Goal: Task Accomplishment & Management: Manage account settings

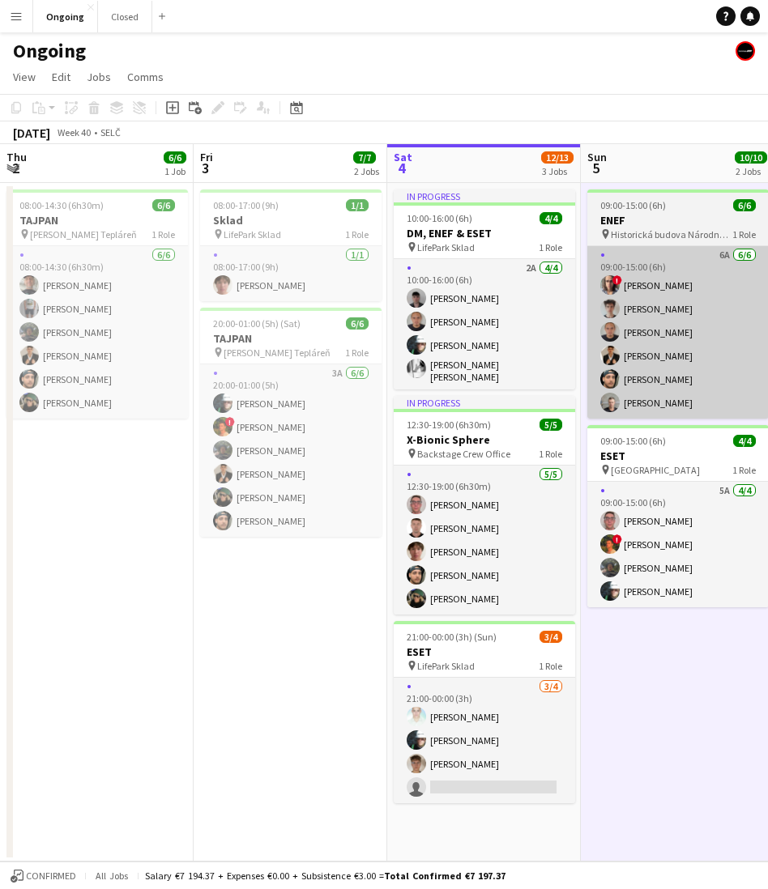
scroll to position [0, 432]
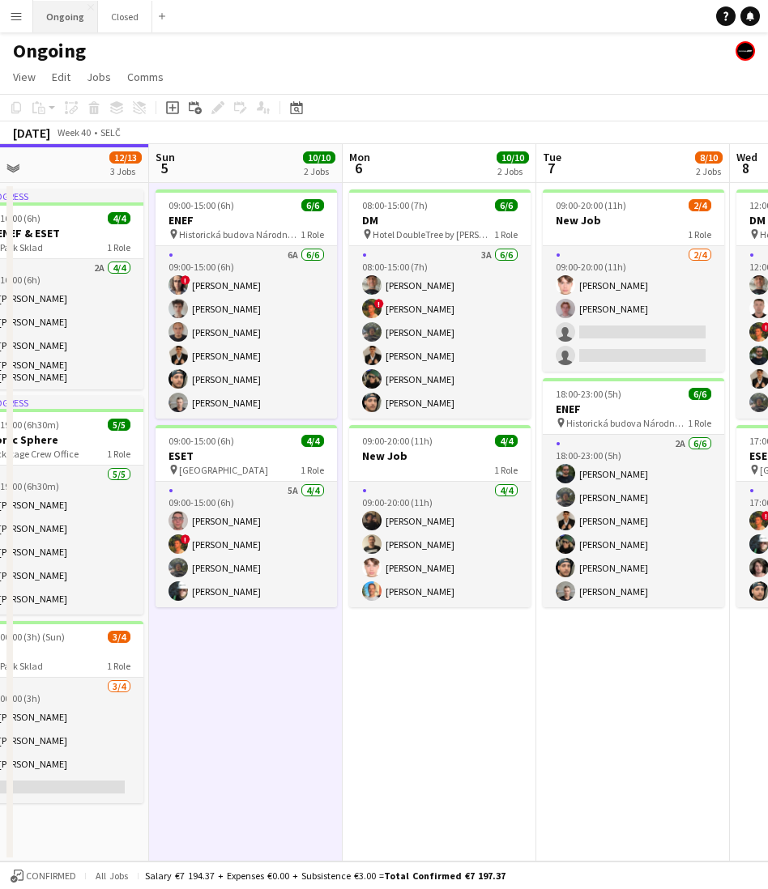
click at [73, 23] on button "Ongoing Close" at bounding box center [65, 17] width 65 height 32
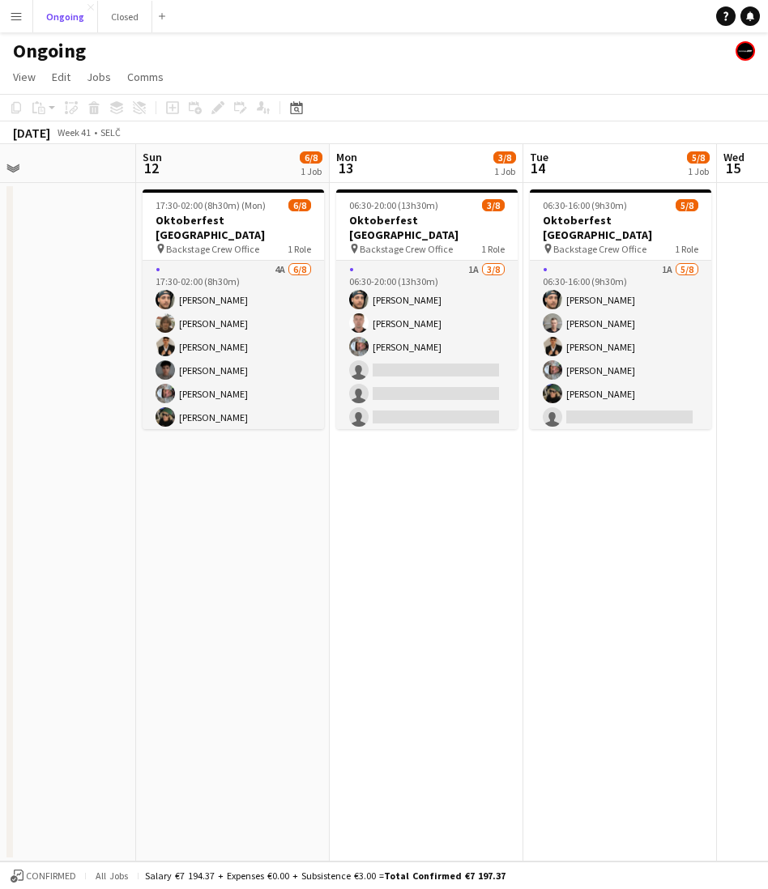
scroll to position [0, 643]
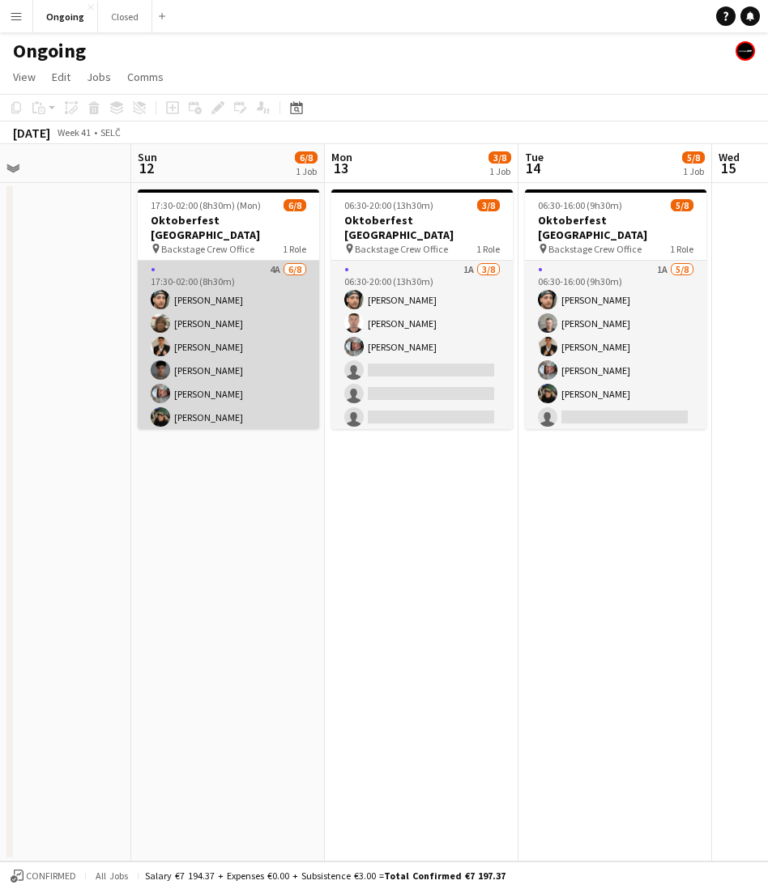
click at [280, 377] on app-card-role "4A [DATE] 17:30-02:00 (8h30m) [PERSON_NAME] [PERSON_NAME] [PERSON_NAME] Matej […" at bounding box center [228, 370] width 181 height 219
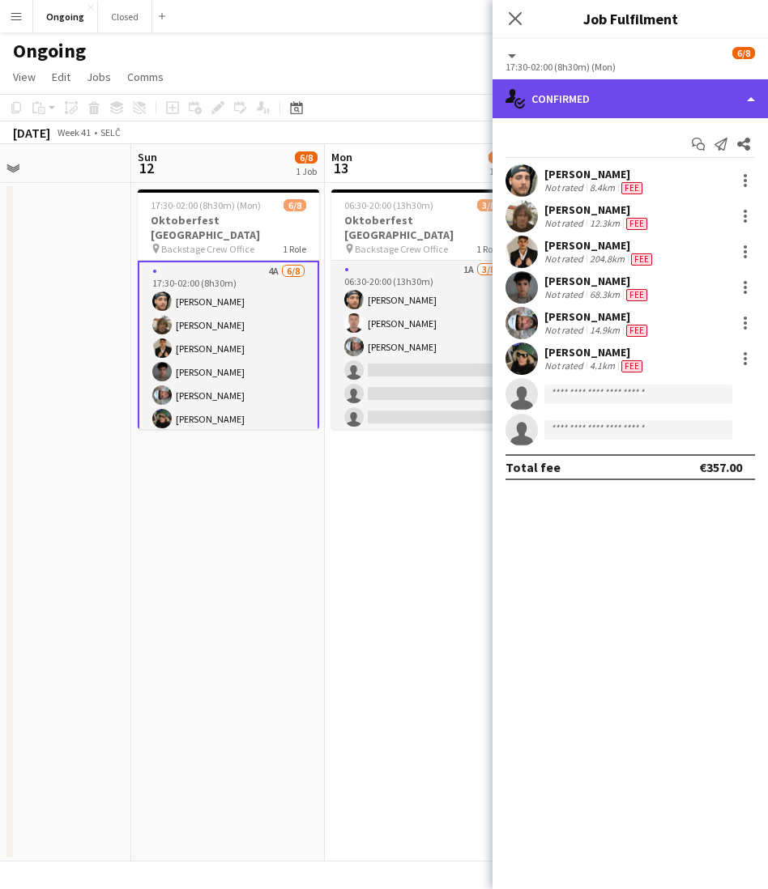
click at [575, 98] on div "single-neutral-actions-check-2 Confirmed" at bounding box center [629, 98] width 275 height 39
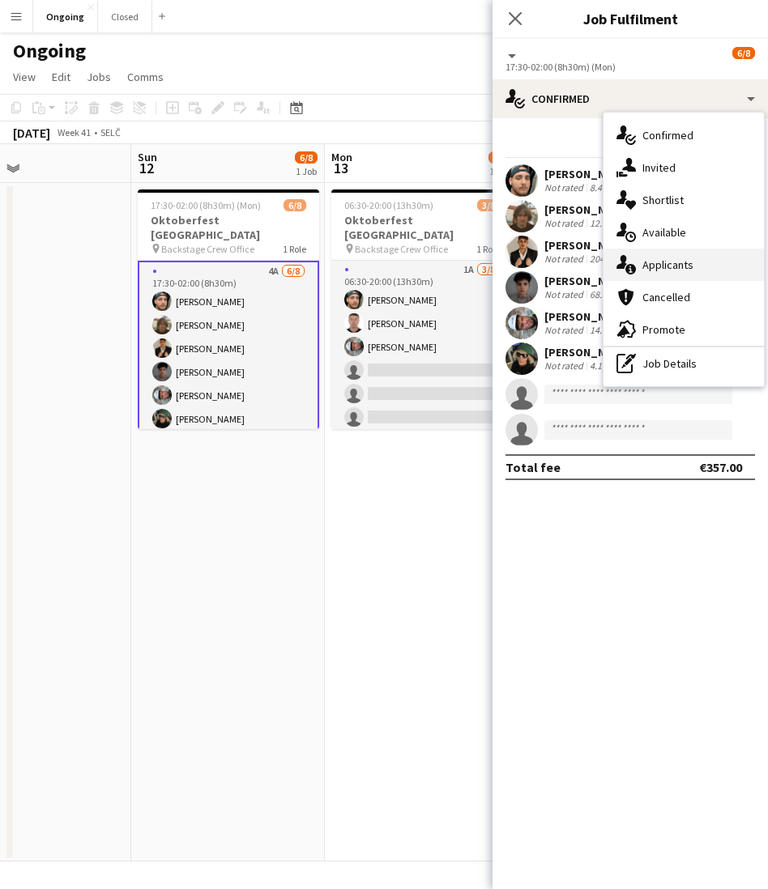
click at [647, 265] on span "Applicants" at bounding box center [667, 265] width 51 height 15
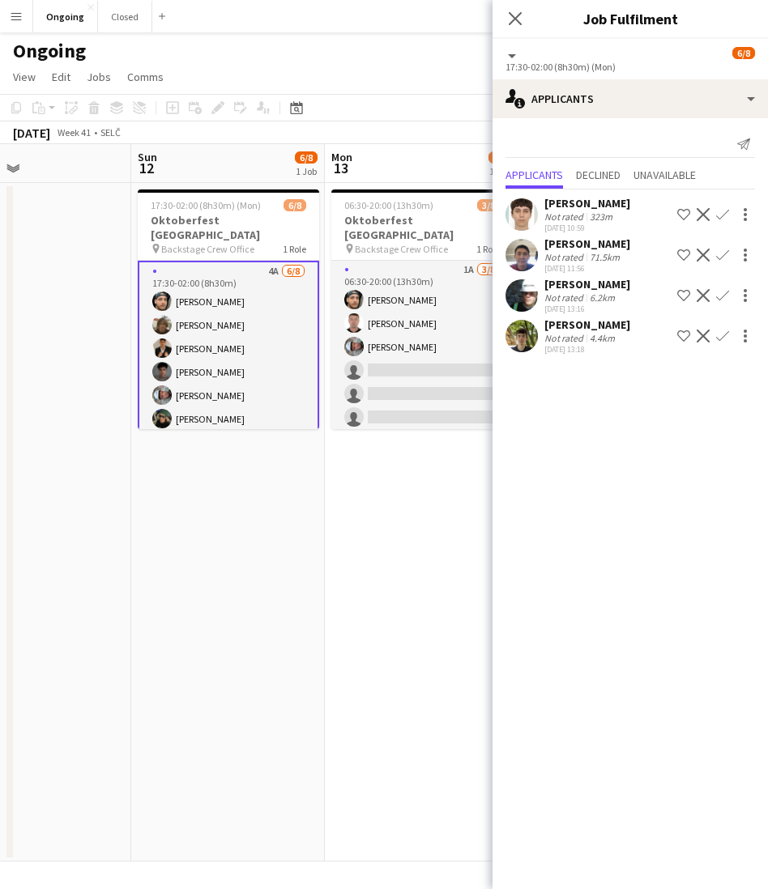
click at [721, 336] on app-icon "Confirm" at bounding box center [722, 336] width 13 height 13
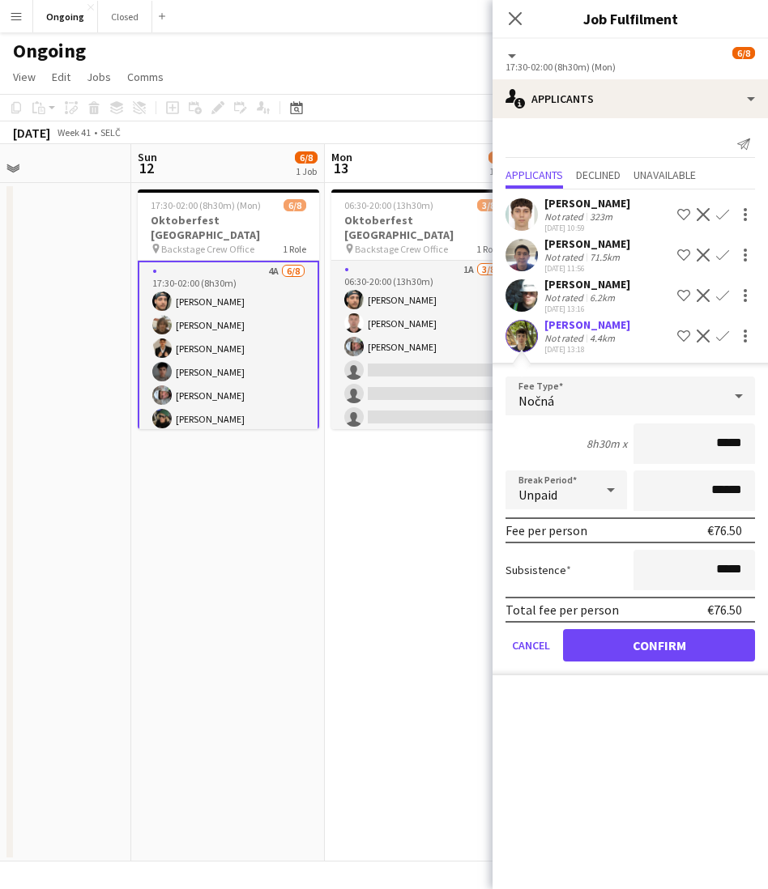
click at [574, 390] on div "Nočná" at bounding box center [613, 396] width 217 height 39
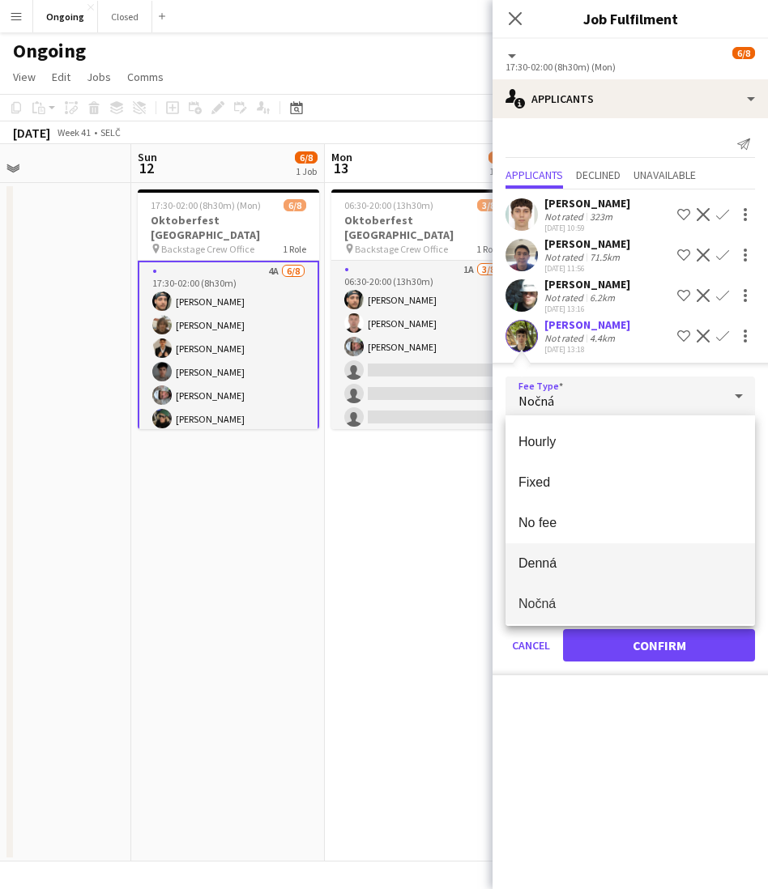
click at [546, 560] on span "Denná" at bounding box center [630, 563] width 224 height 15
type input "*****"
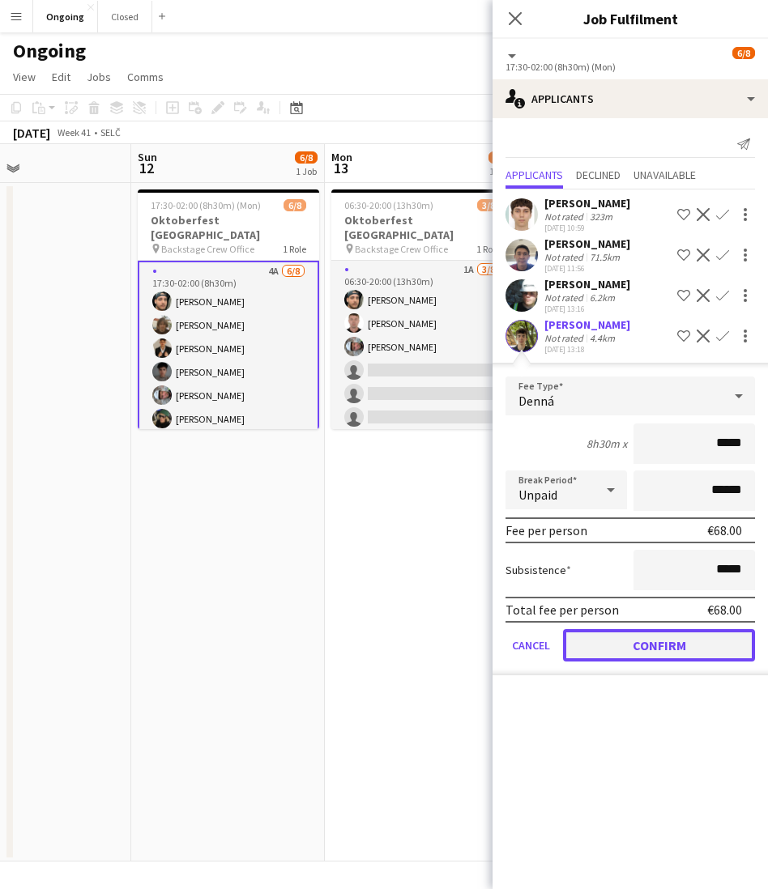
click at [622, 637] on button "Confirm" at bounding box center [659, 645] width 192 height 32
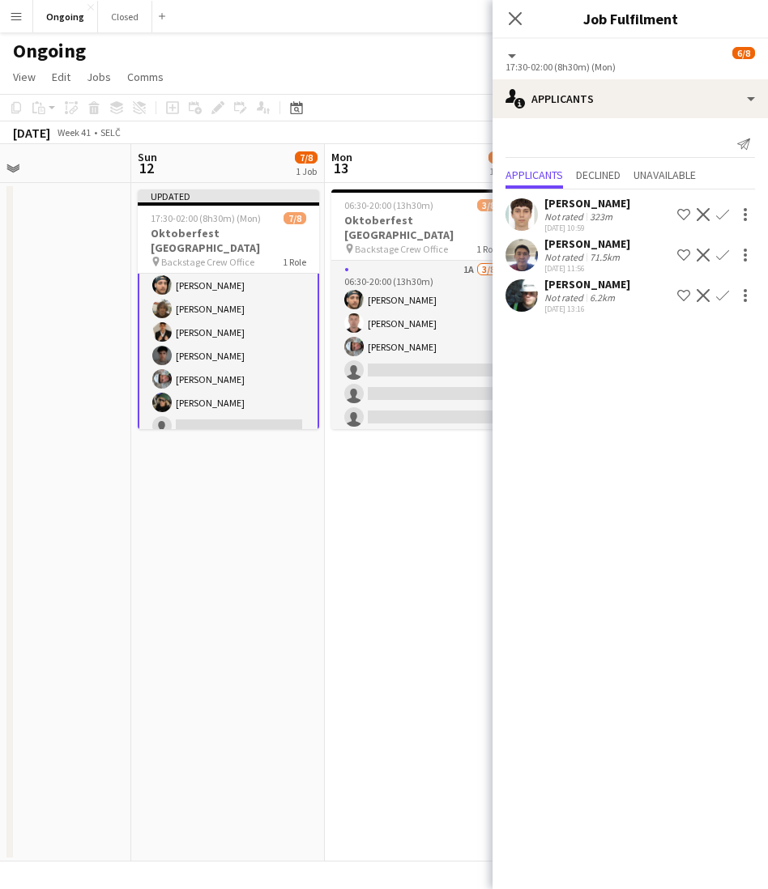
scroll to position [0, 0]
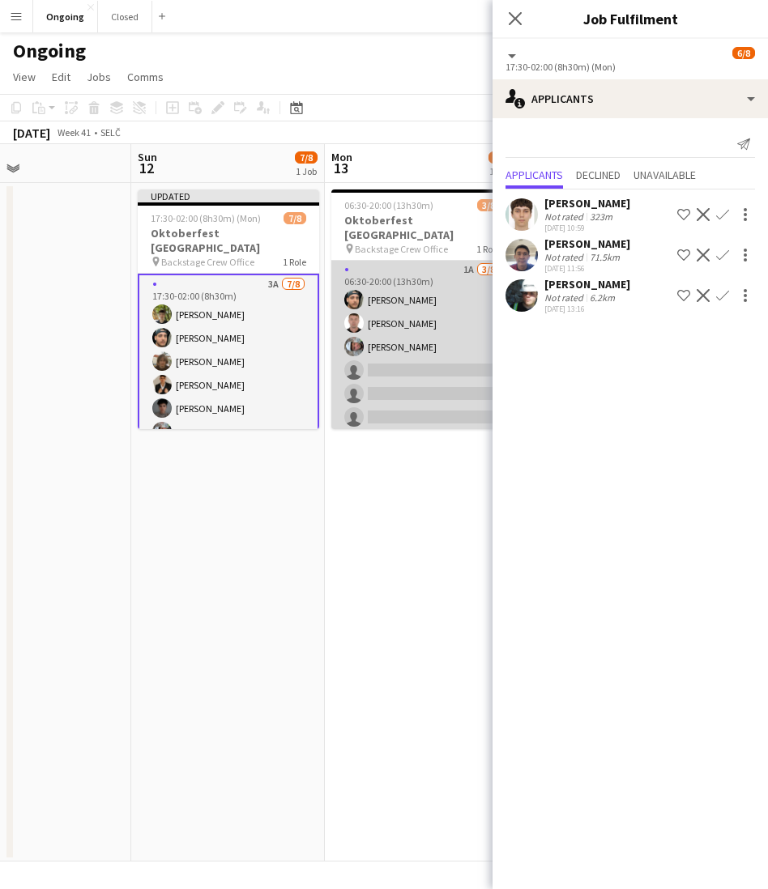
click at [411, 323] on app-card-role "1A [DATE] 06:30-20:00 (13h30m) [PERSON_NAME] [PERSON_NAME] [PERSON_NAME] single…" at bounding box center [421, 370] width 181 height 219
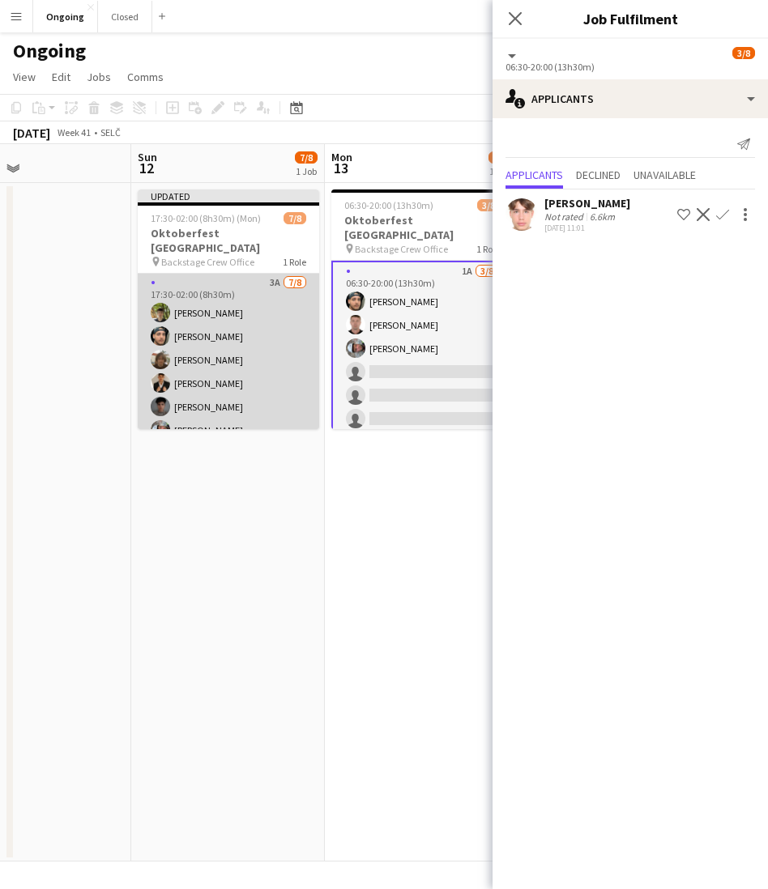
click at [250, 302] on app-card-role "3A [DATE] 17:30-02:00 (8h30m) [PERSON_NAME] [PERSON_NAME] [PERSON_NAME] [PERSON…" at bounding box center [228, 383] width 181 height 219
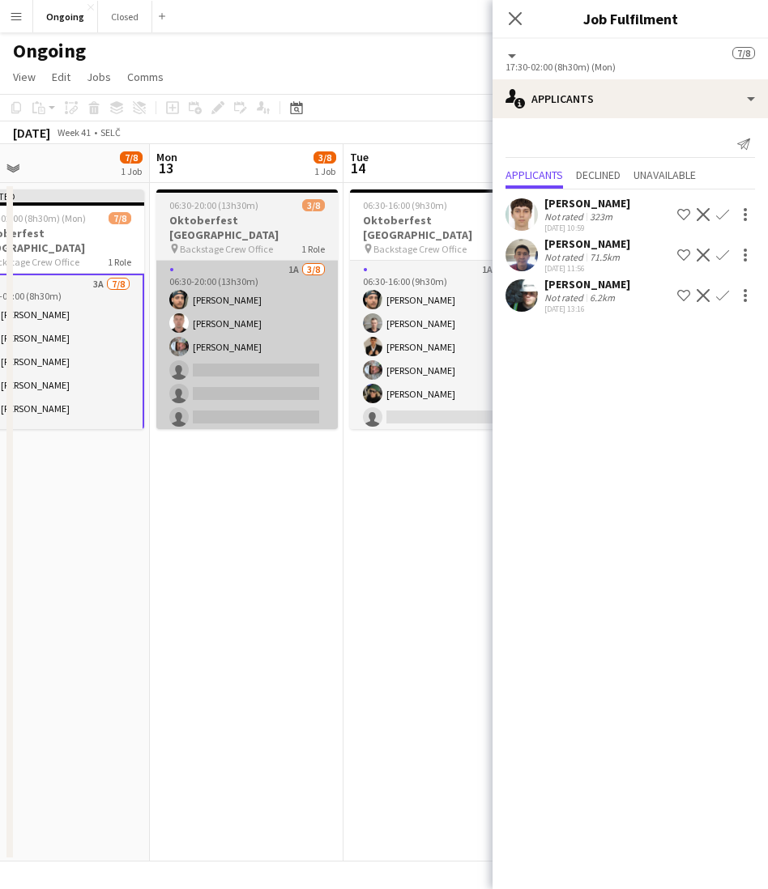
scroll to position [0, 645]
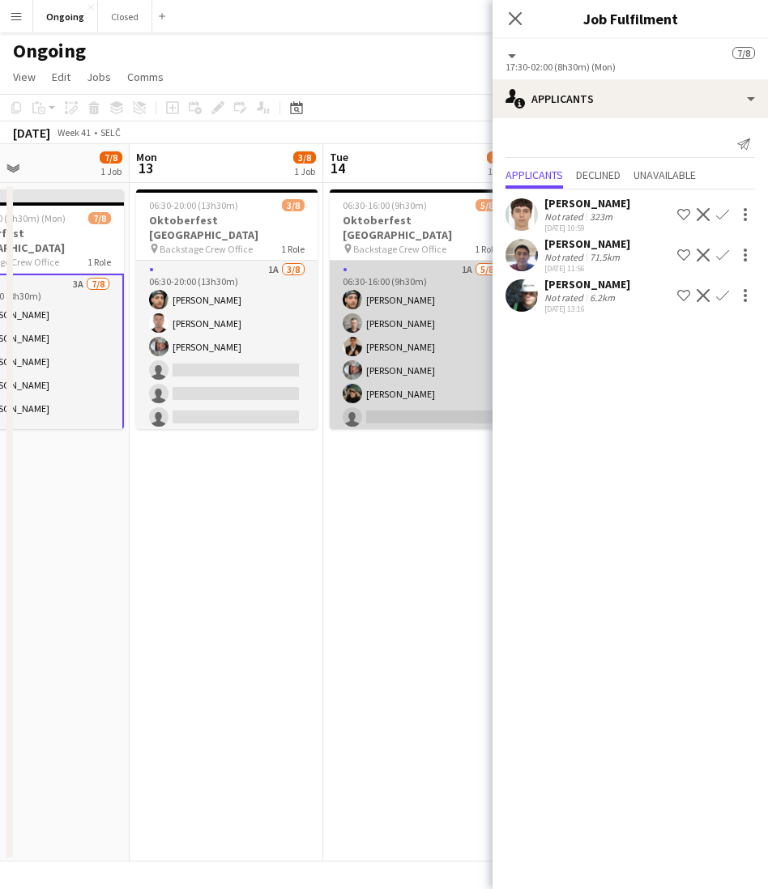
click at [409, 321] on app-card-role "1A [DATE] 06:30-16:00 (9h30m) [PERSON_NAME] [PERSON_NAME] [PERSON_NAME] [PERSON…" at bounding box center [420, 370] width 181 height 219
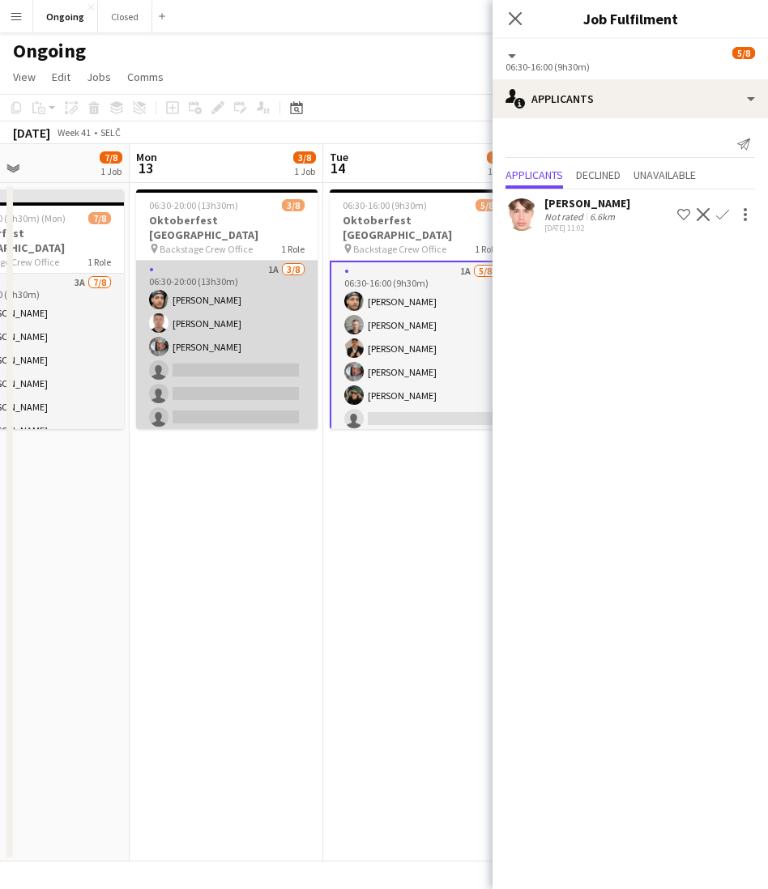
click at [282, 332] on app-card-role "1A [DATE] 06:30-20:00 (13h30m) [PERSON_NAME] [PERSON_NAME] [PERSON_NAME] single…" at bounding box center [226, 370] width 181 height 219
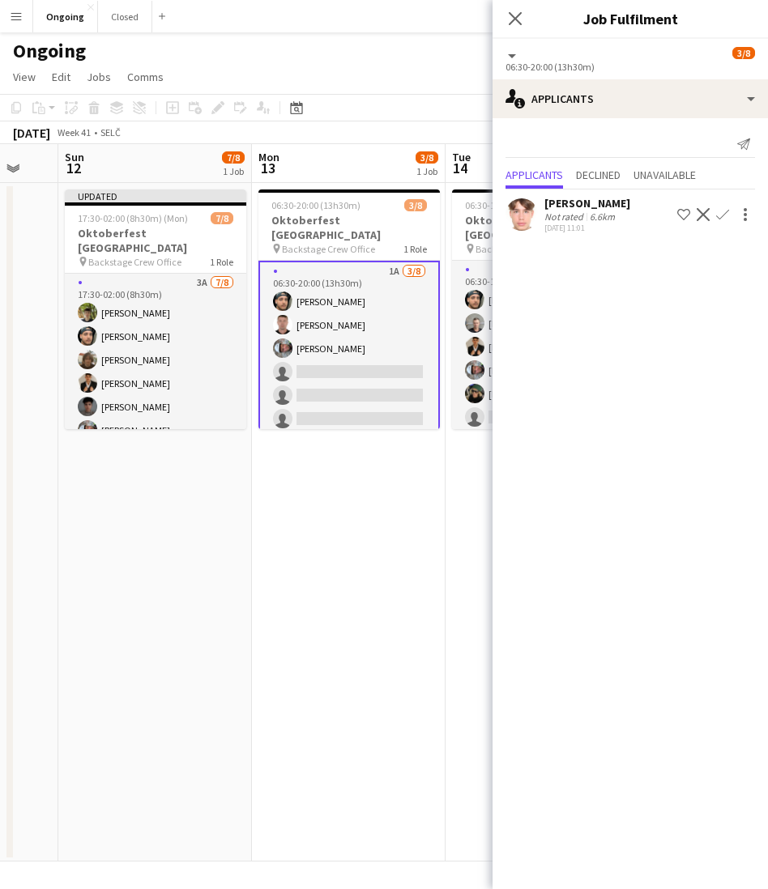
scroll to position [0, 482]
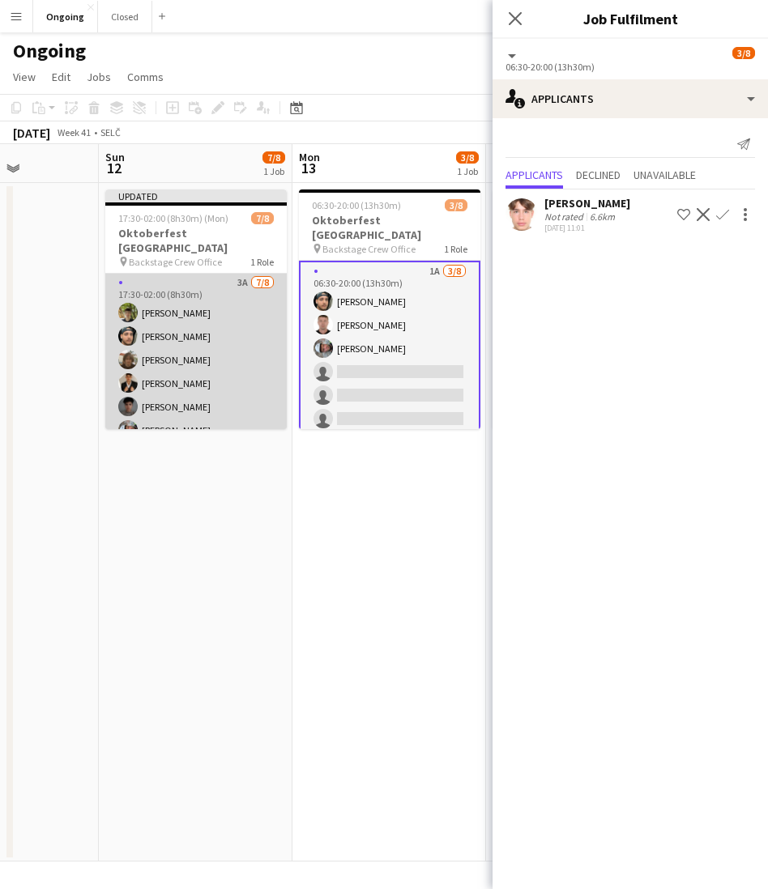
click at [236, 345] on app-card-role "3A [DATE] 17:30-02:00 (8h30m) [PERSON_NAME] [PERSON_NAME] [PERSON_NAME] [PERSON…" at bounding box center [195, 383] width 181 height 219
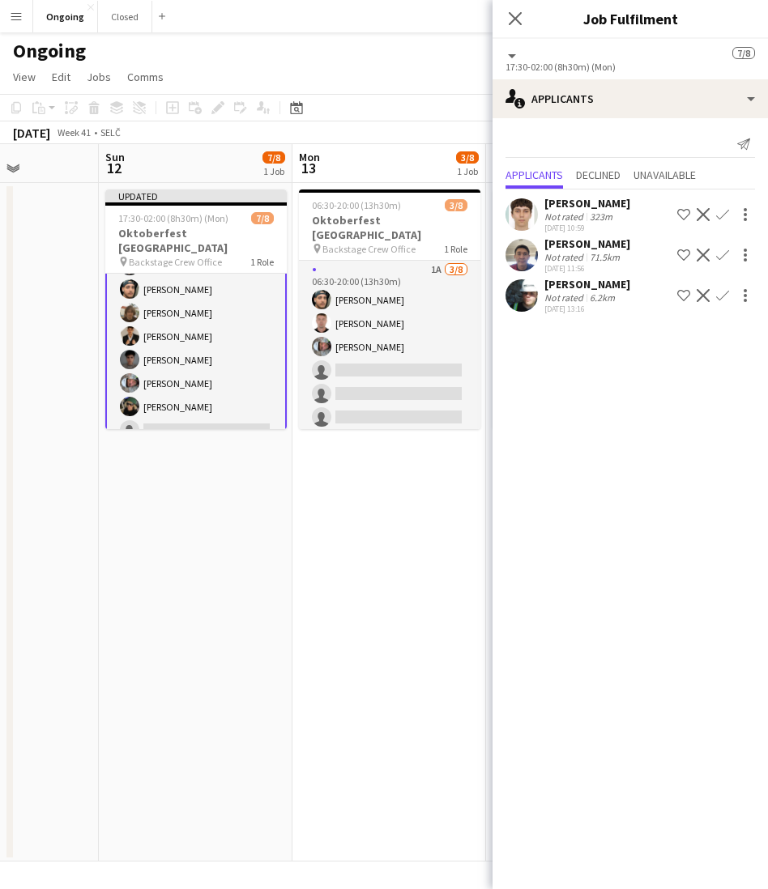
scroll to position [53, 0]
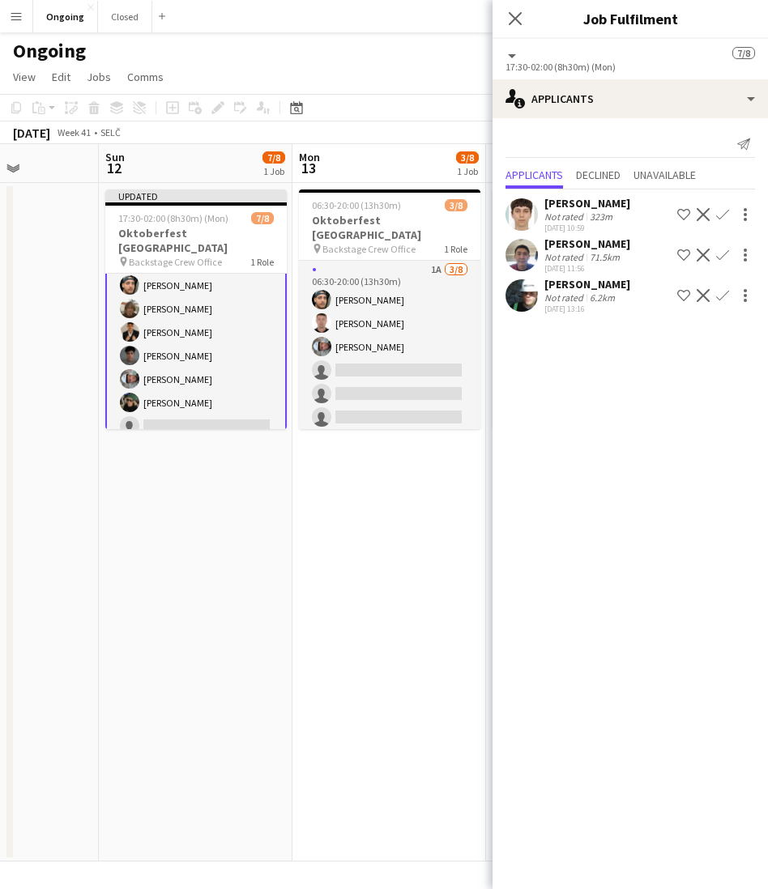
click at [208, 376] on app-card-role "3A [DATE] 17:30-02:00 (8h30m) [PERSON_NAME] [PERSON_NAME] [PERSON_NAME] [PERSON…" at bounding box center [195, 332] width 181 height 223
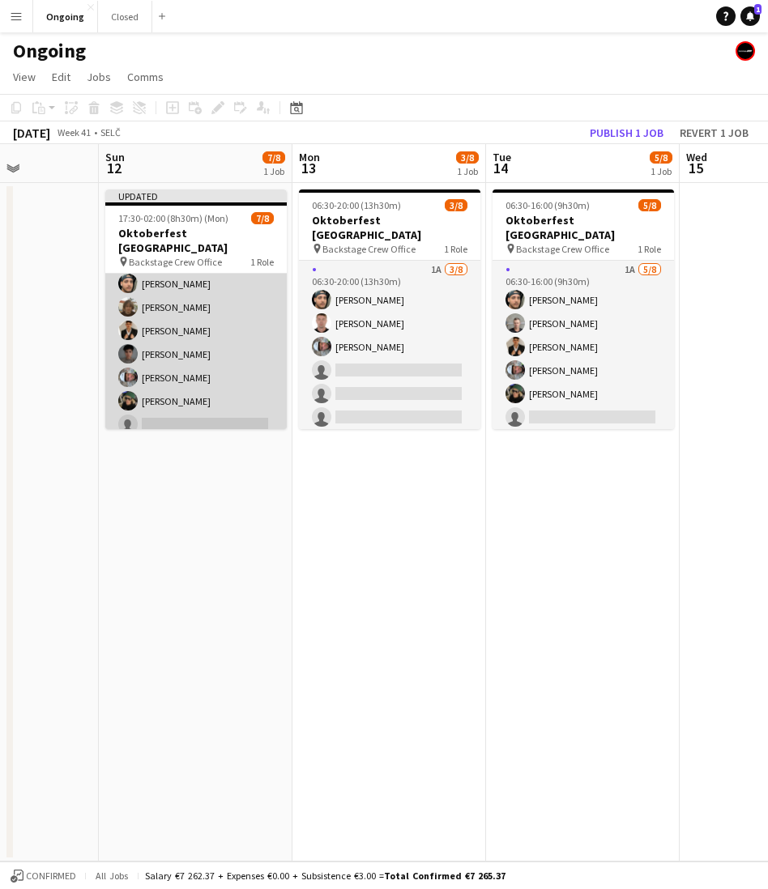
scroll to position [49, 0]
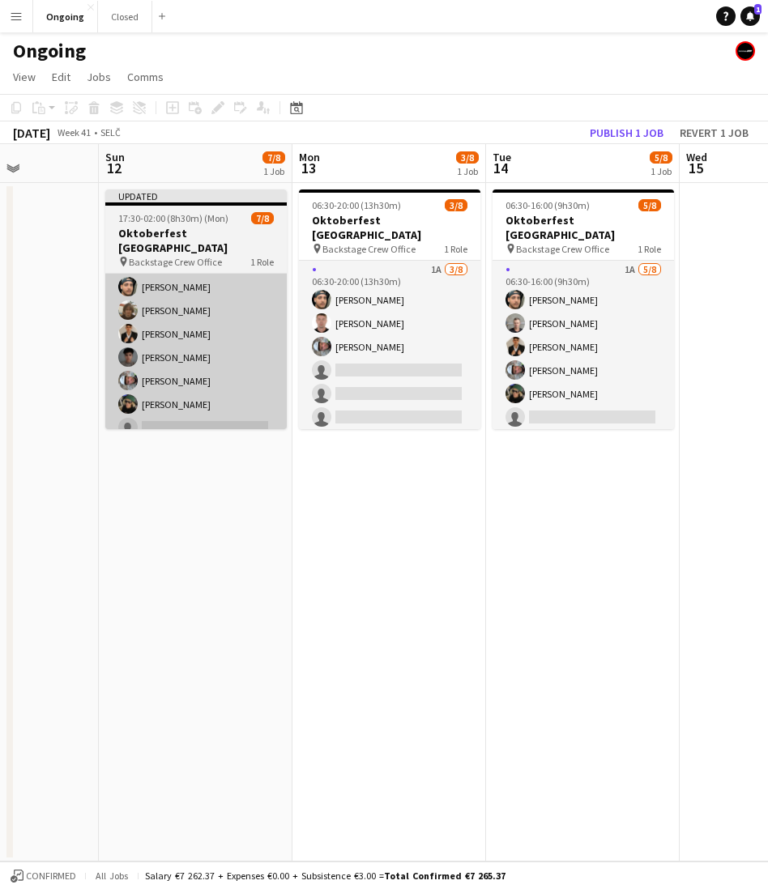
click at [259, 356] on app-card-role "3A [DATE] 17:30-02:00 (8h30m) [PERSON_NAME] [PERSON_NAME] [PERSON_NAME] [PERSON…" at bounding box center [195, 333] width 181 height 219
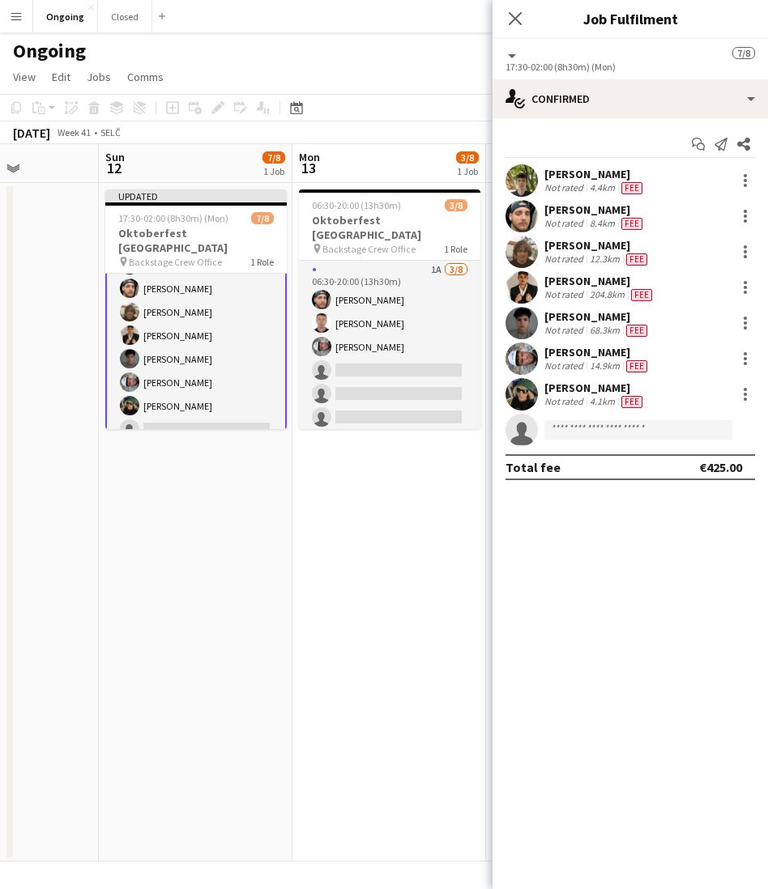
scroll to position [53, 0]
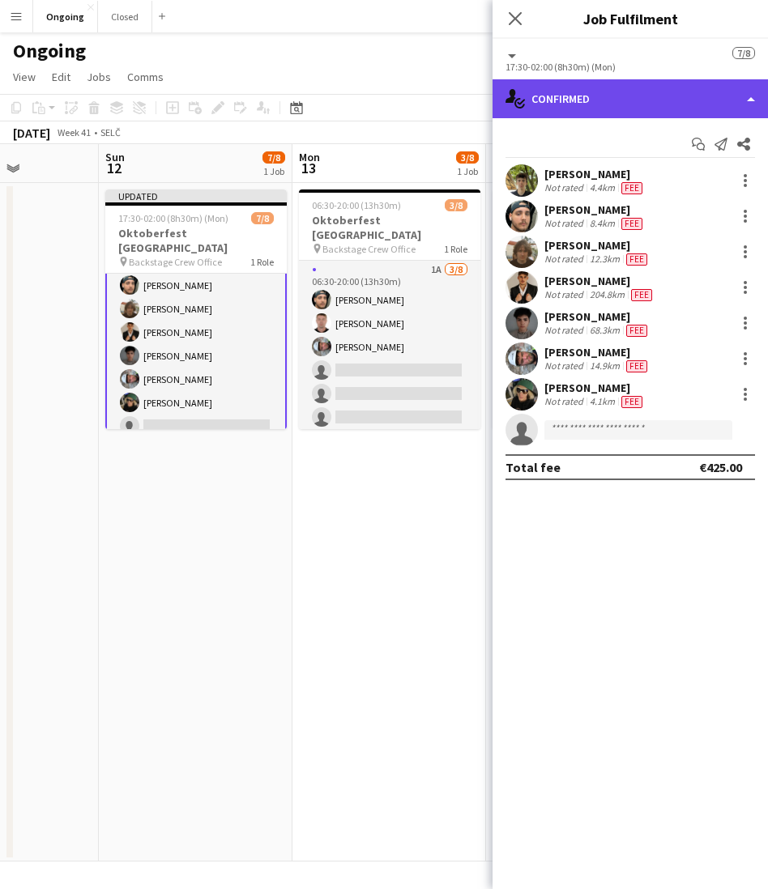
click at [599, 104] on div "single-neutral-actions-check-2 Confirmed" at bounding box center [629, 98] width 275 height 39
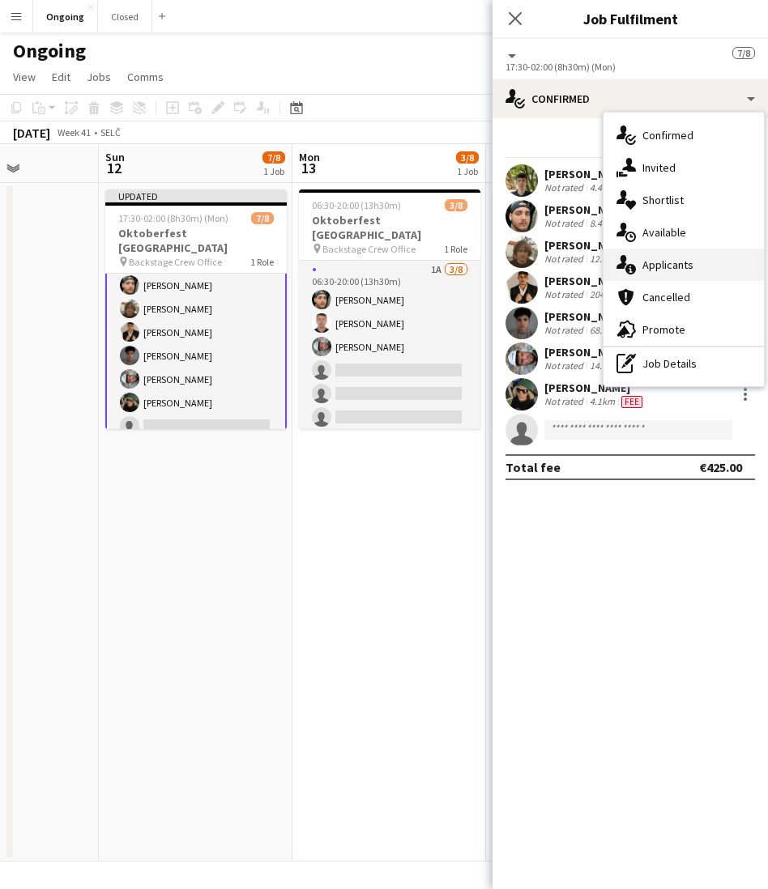
click at [677, 261] on span "Applicants" at bounding box center [667, 265] width 51 height 15
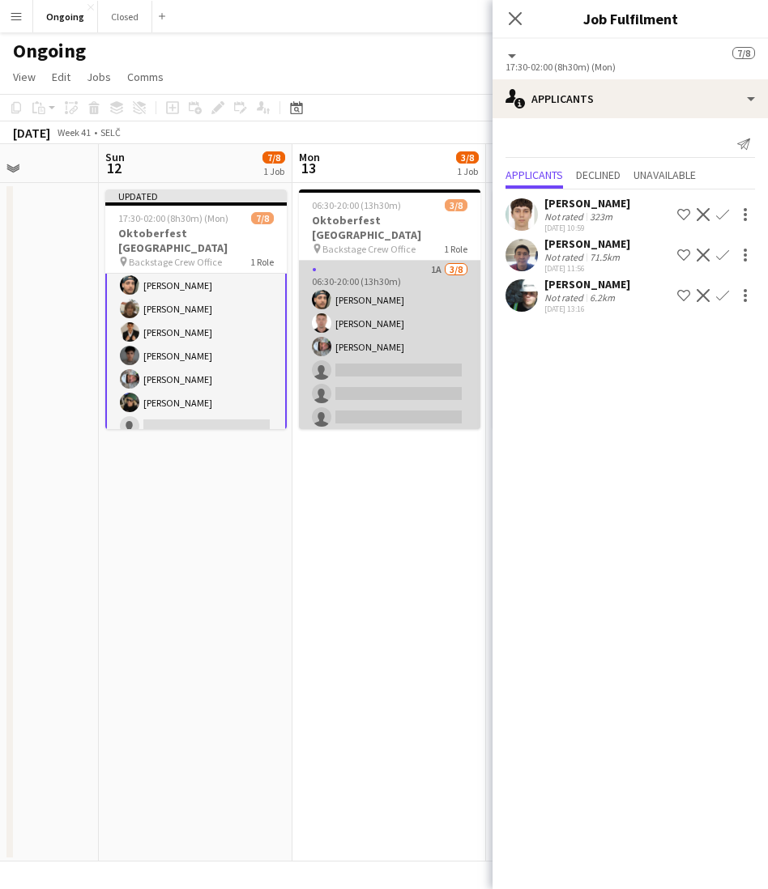
scroll to position [0, 589]
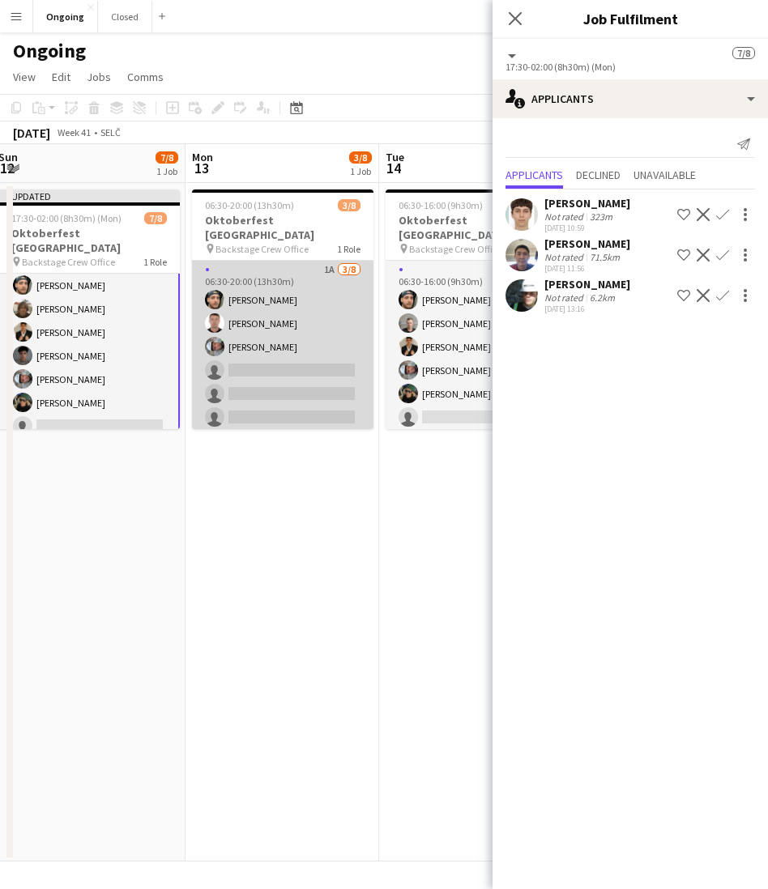
click at [296, 381] on app-card-role "1A [DATE] 06:30-20:00 (13h30m) [PERSON_NAME] [PERSON_NAME] [PERSON_NAME] single…" at bounding box center [282, 370] width 181 height 219
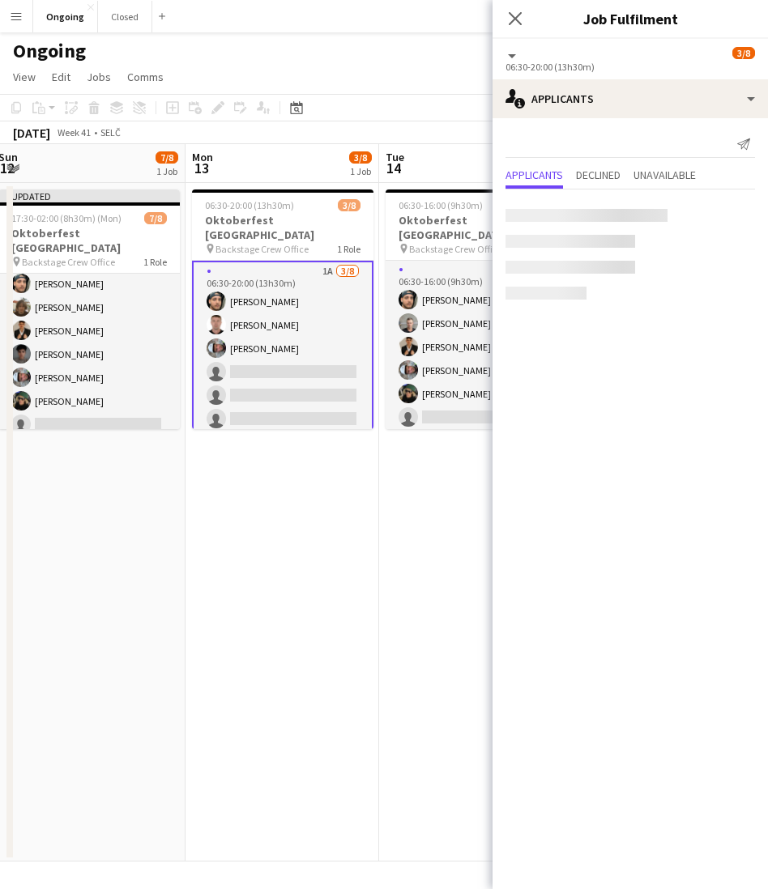
scroll to position [49, 0]
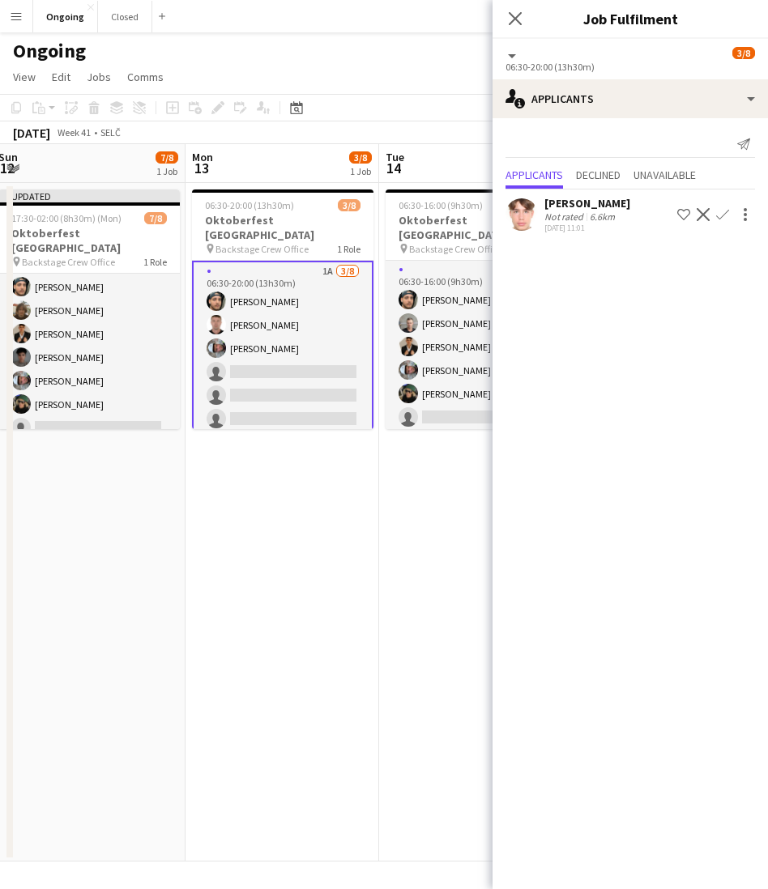
click at [722, 218] on app-icon "Confirm" at bounding box center [722, 214] width 13 height 13
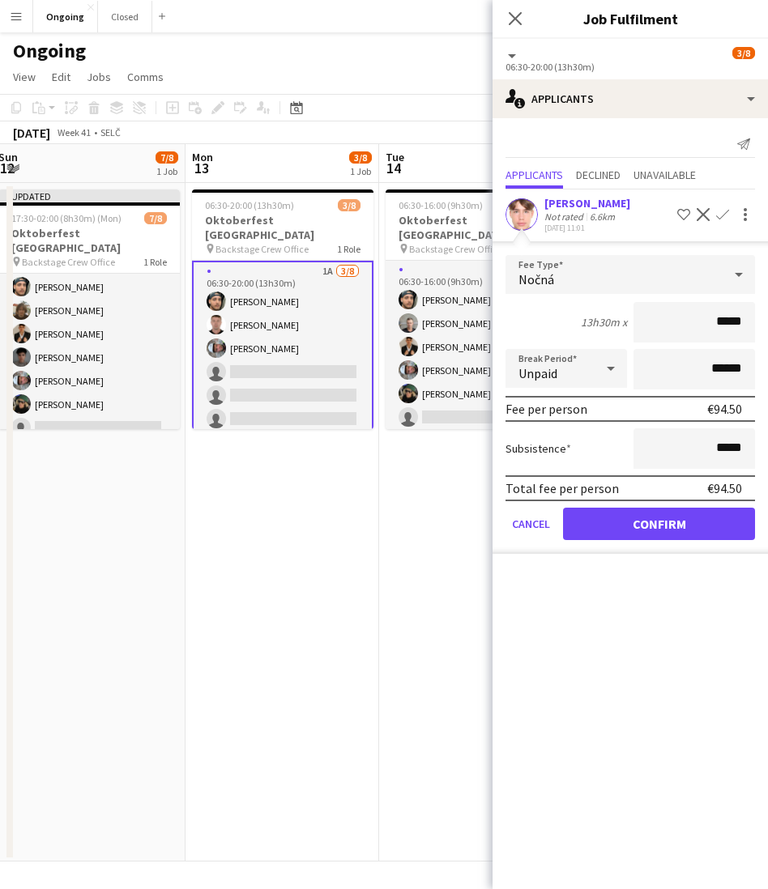
click at [549, 283] on span "Nočná" at bounding box center [536, 279] width 36 height 16
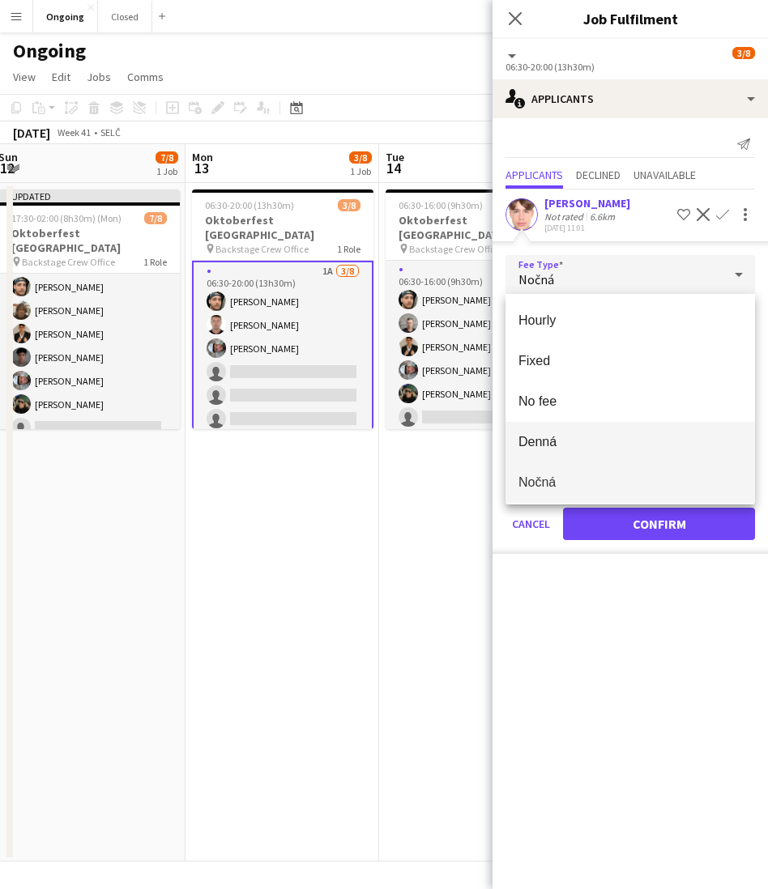
click at [547, 431] on mat-option "Denná" at bounding box center [629, 442] width 249 height 40
type input "*****"
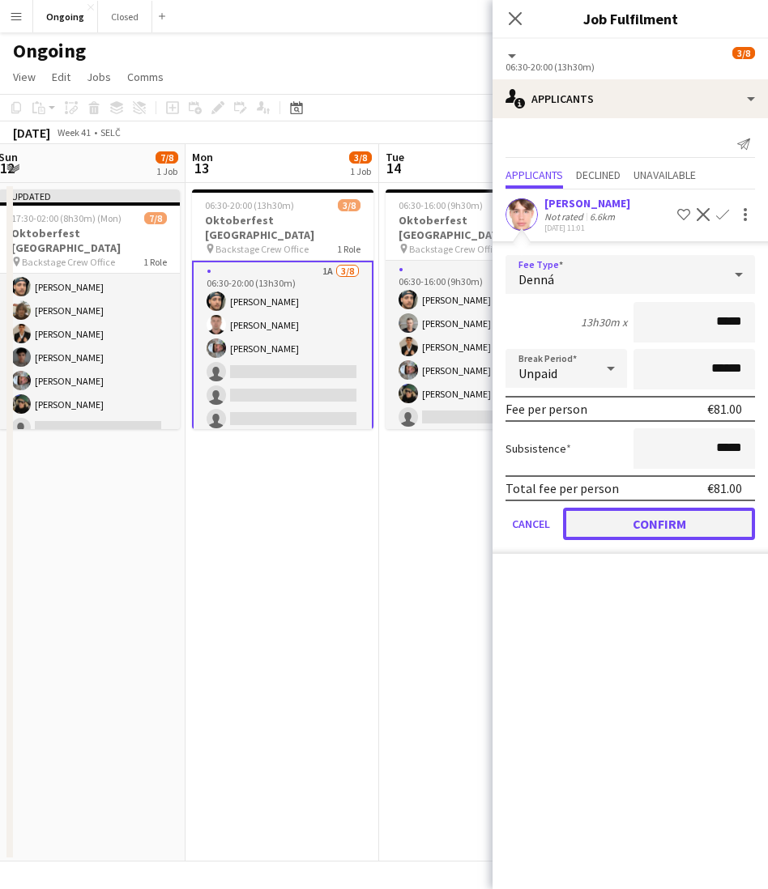
click at [608, 519] on button "Confirm" at bounding box center [659, 524] width 192 height 32
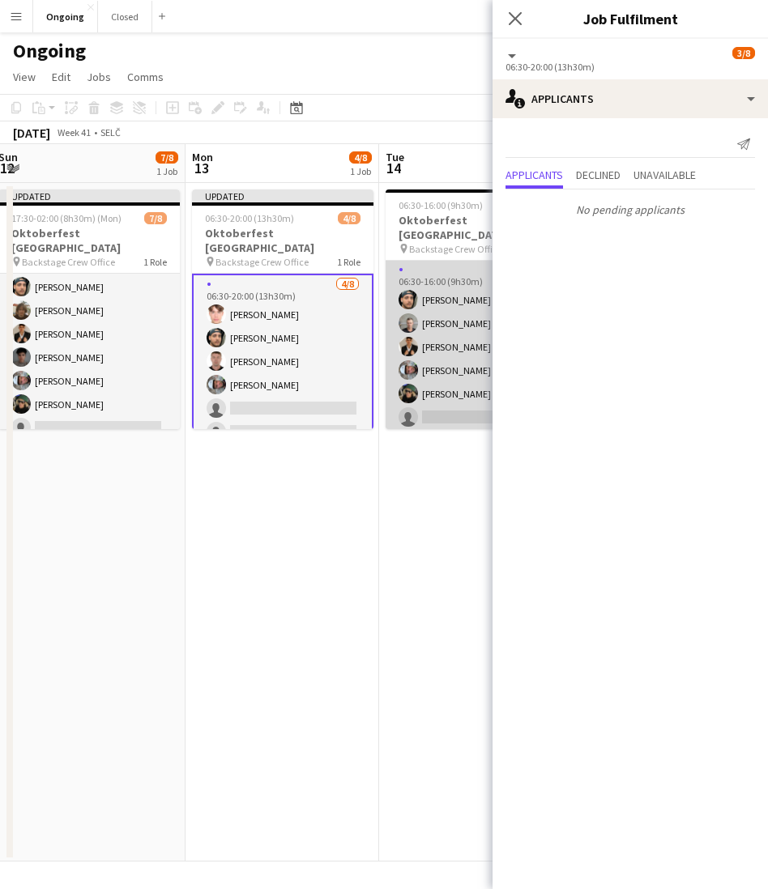
click at [457, 314] on app-card-role "1A [DATE] 06:30-16:00 (9h30m) [PERSON_NAME] [PERSON_NAME] [PERSON_NAME] [PERSON…" at bounding box center [475, 370] width 181 height 219
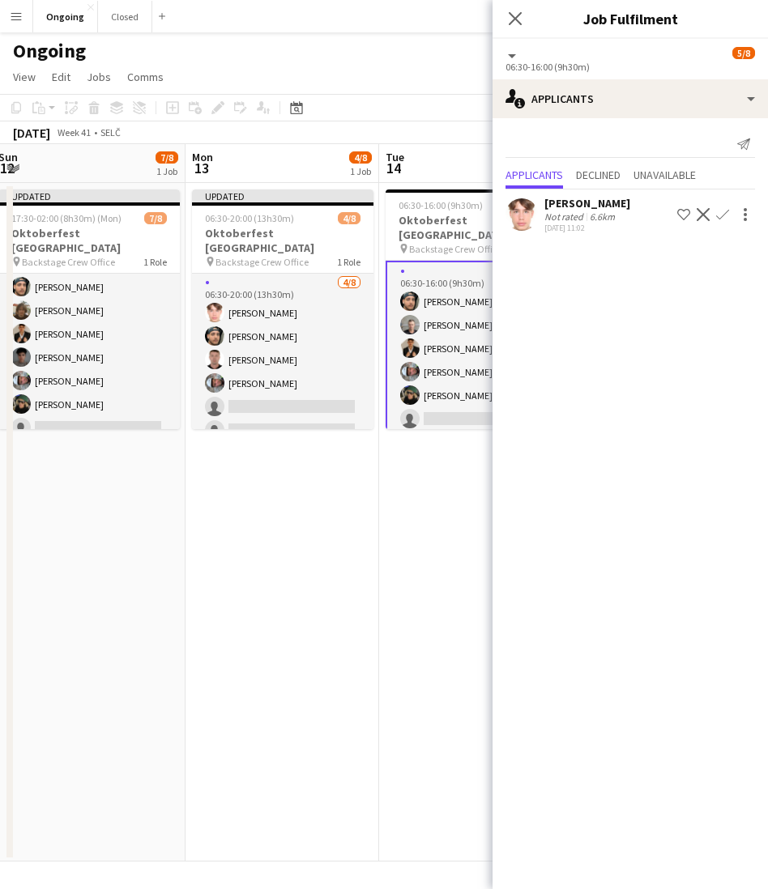
click at [722, 215] on app-icon "Confirm" at bounding box center [722, 214] width 13 height 13
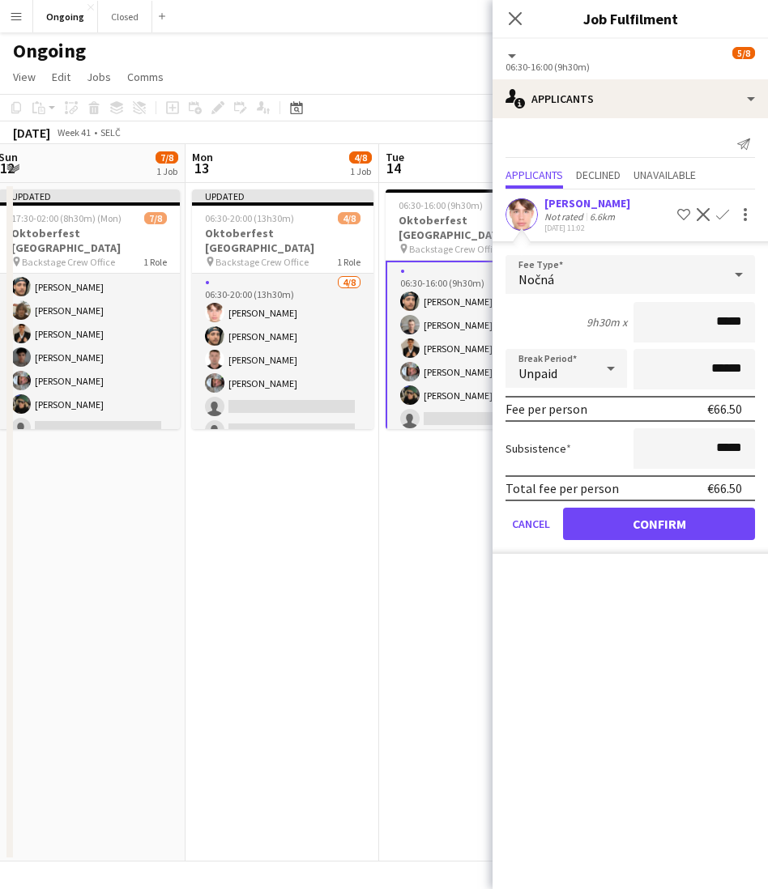
click at [631, 266] on div "Nočná" at bounding box center [613, 274] width 217 height 39
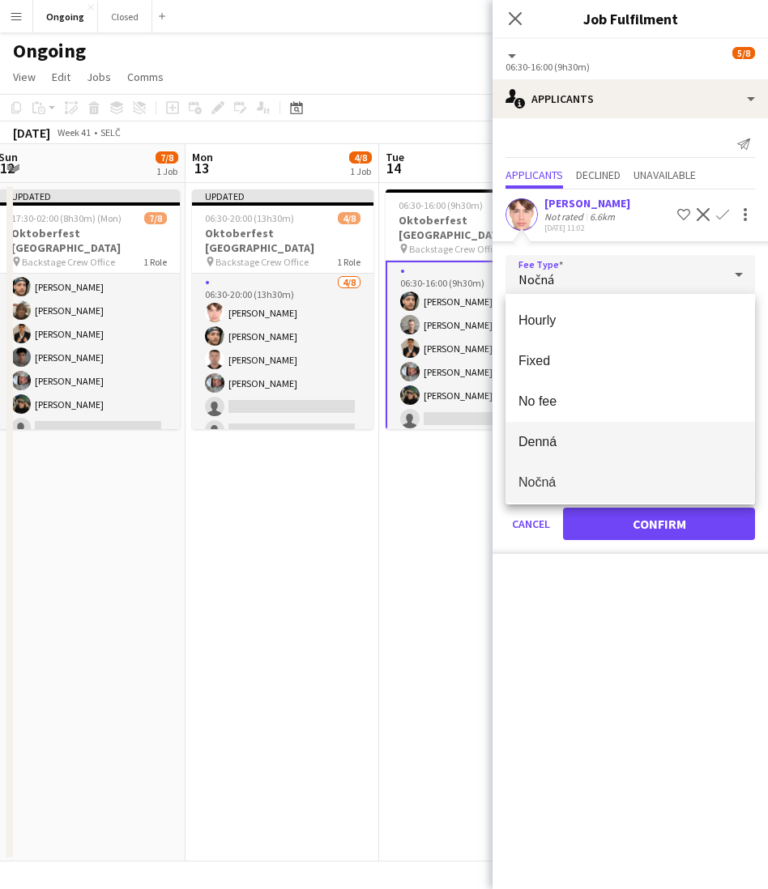
click at [547, 432] on mat-option "Denná" at bounding box center [629, 442] width 249 height 40
type input "*****"
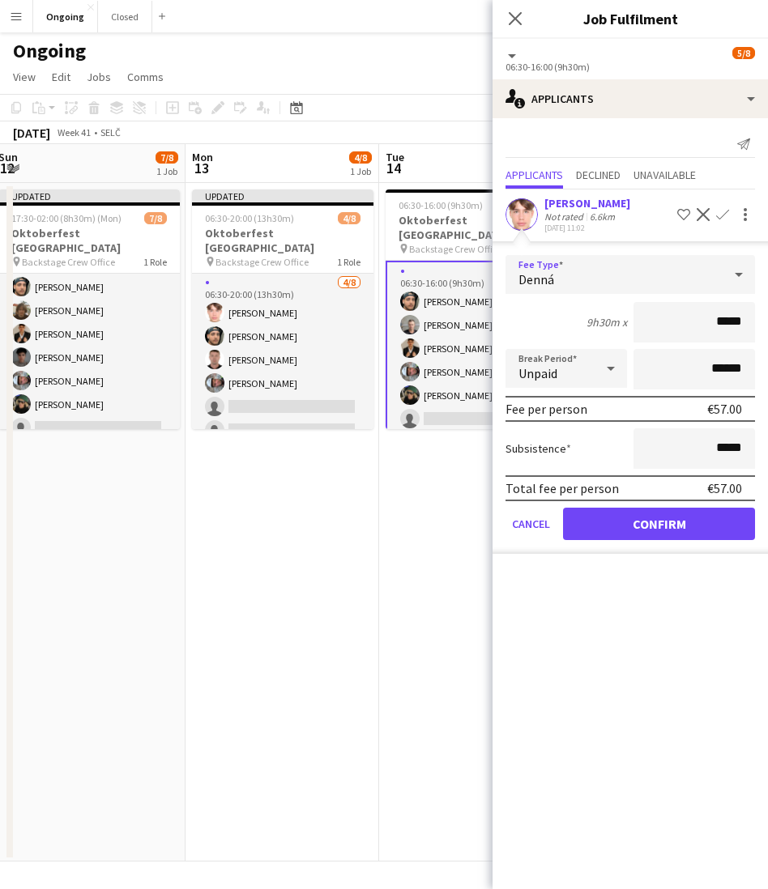
click at [588, 547] on form "Fee Type [PERSON_NAME] 9h30m x ***** Break Period Unpaid ****** Fee per person …" at bounding box center [629, 404] width 275 height 299
click at [585, 529] on button "Confirm" at bounding box center [659, 524] width 192 height 32
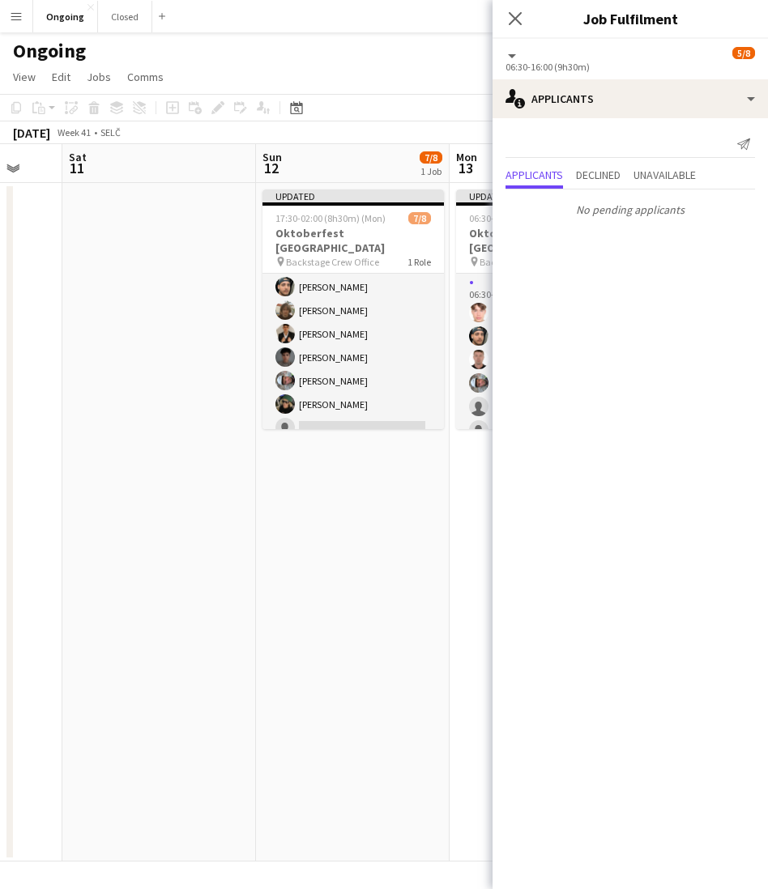
scroll to position [0, 517]
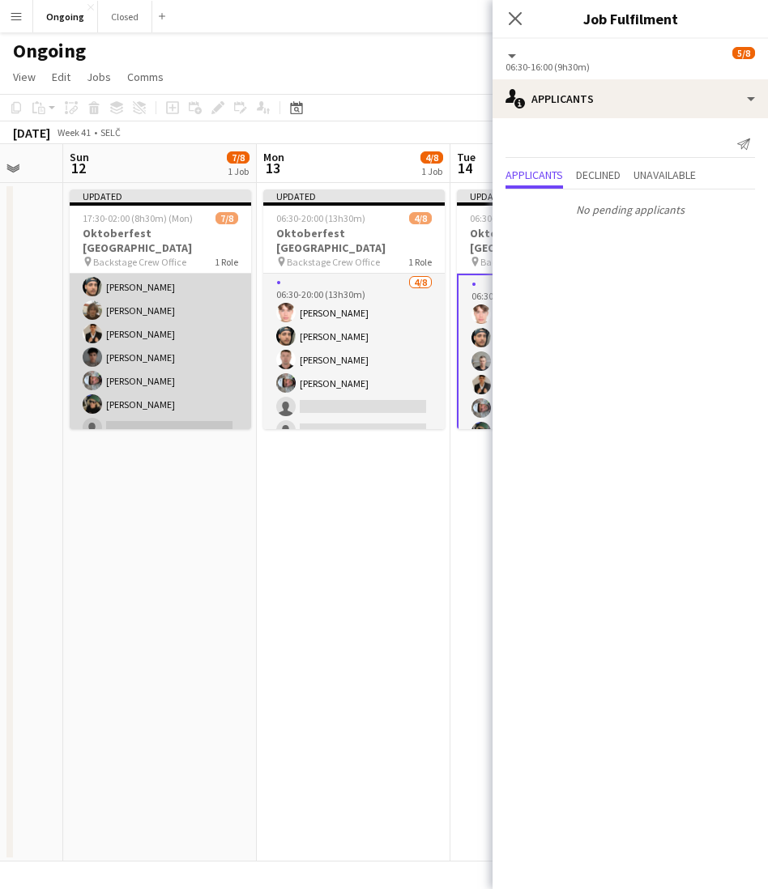
click at [150, 373] on app-card-role "3A [DATE] 17:30-02:00 (8h30m) [PERSON_NAME] [PERSON_NAME] [PERSON_NAME] [PERSON…" at bounding box center [160, 333] width 181 height 219
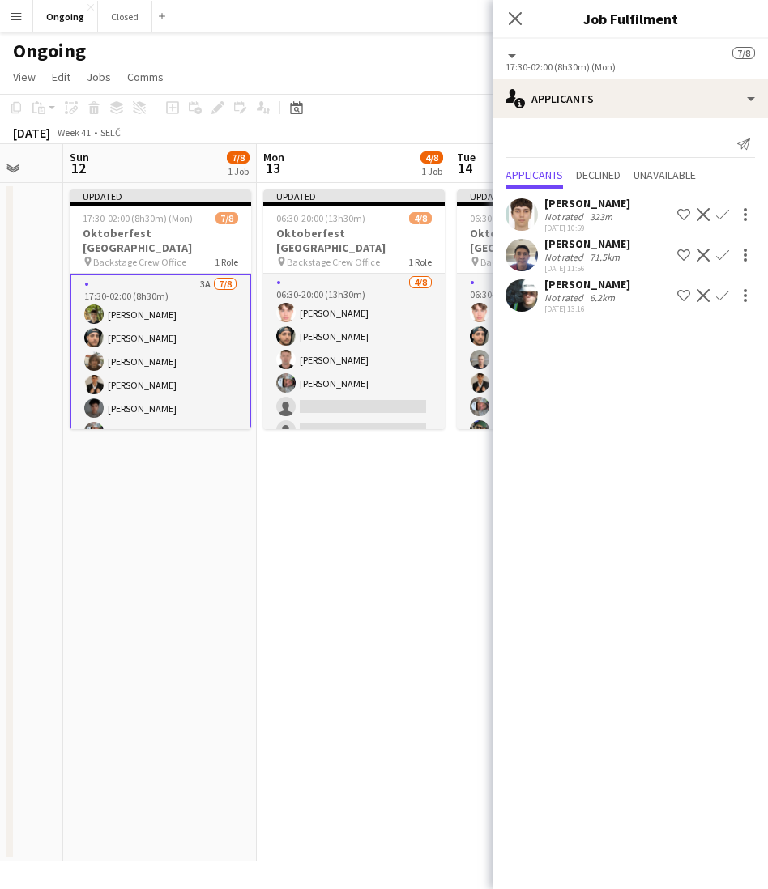
scroll to position [53, 0]
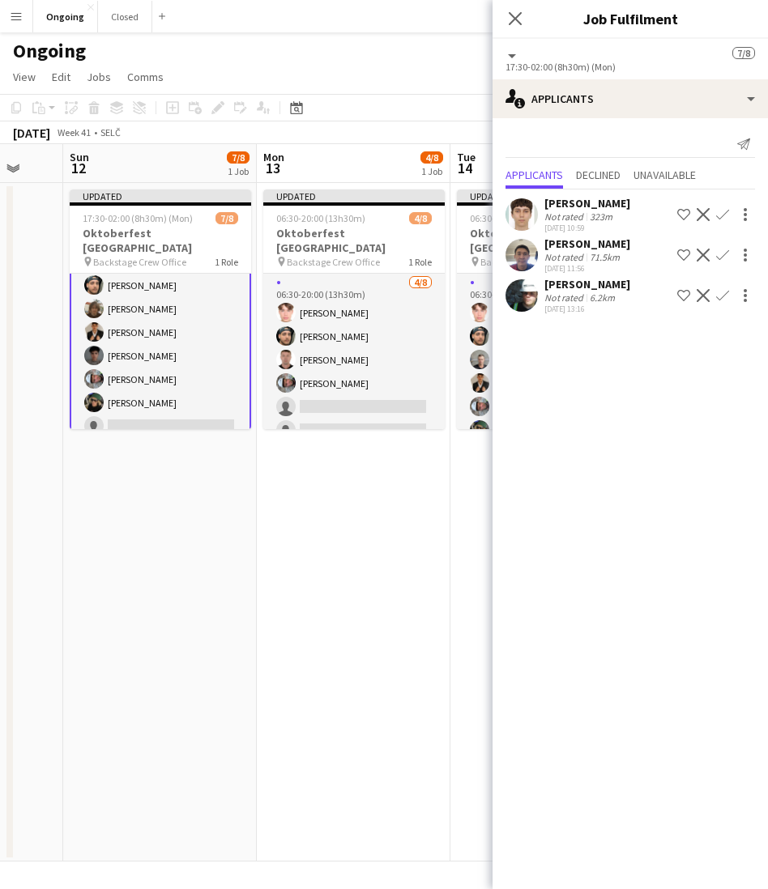
click at [726, 295] on app-icon "Confirm" at bounding box center [722, 295] width 13 height 13
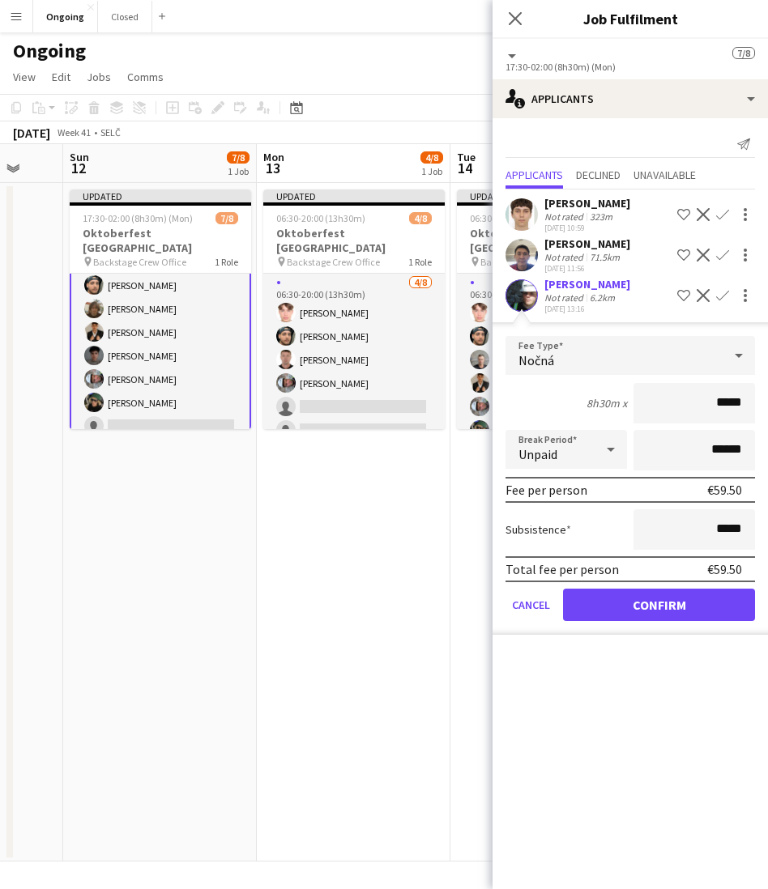
click at [567, 356] on div "Nočná" at bounding box center [613, 355] width 217 height 39
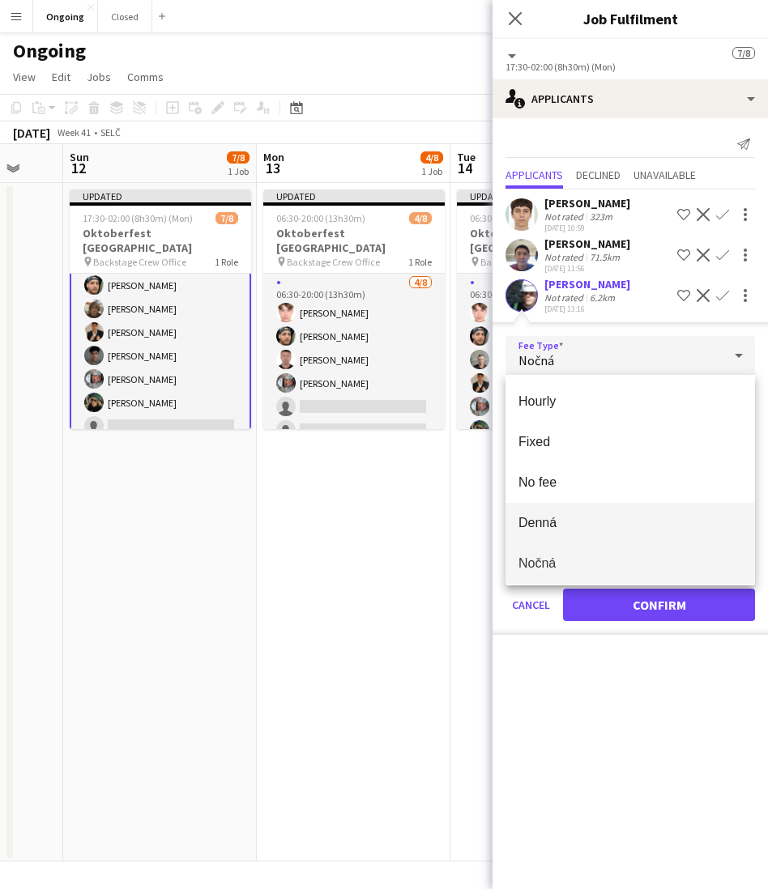
click at [549, 520] on span "Denná" at bounding box center [630, 522] width 224 height 15
type input "*****"
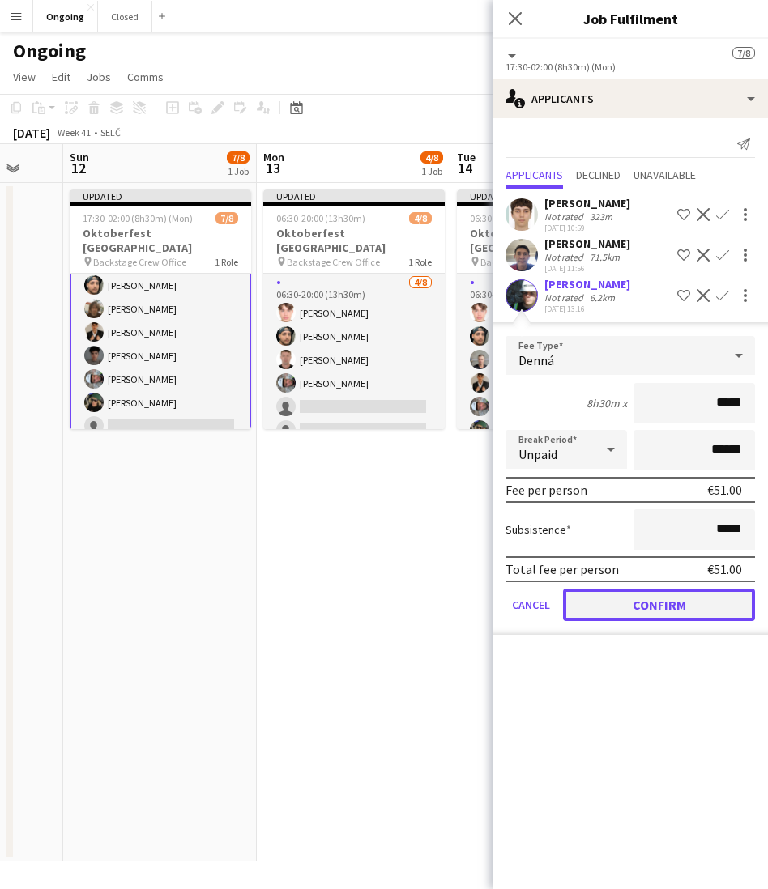
click at [612, 614] on button "Confirm" at bounding box center [659, 605] width 192 height 32
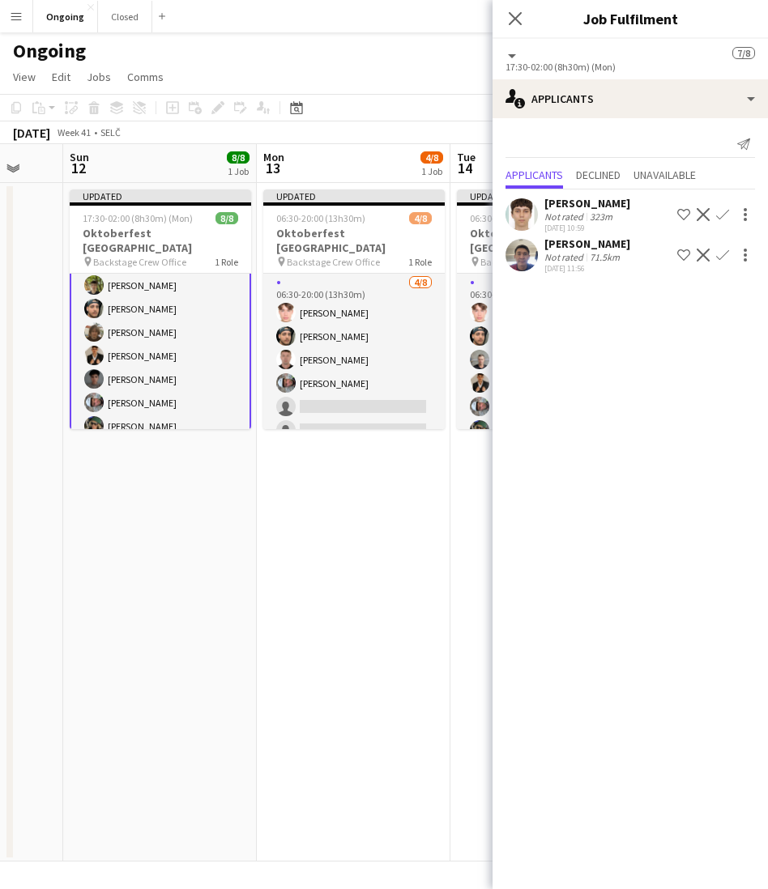
click at [333, 530] on app-date-cell "Updated 06:30-20:00 (13h30m) 4/8 Oktoberfest [GEOGRAPHIC_DATA] pin Backstage Cr…" at bounding box center [354, 522] width 194 height 679
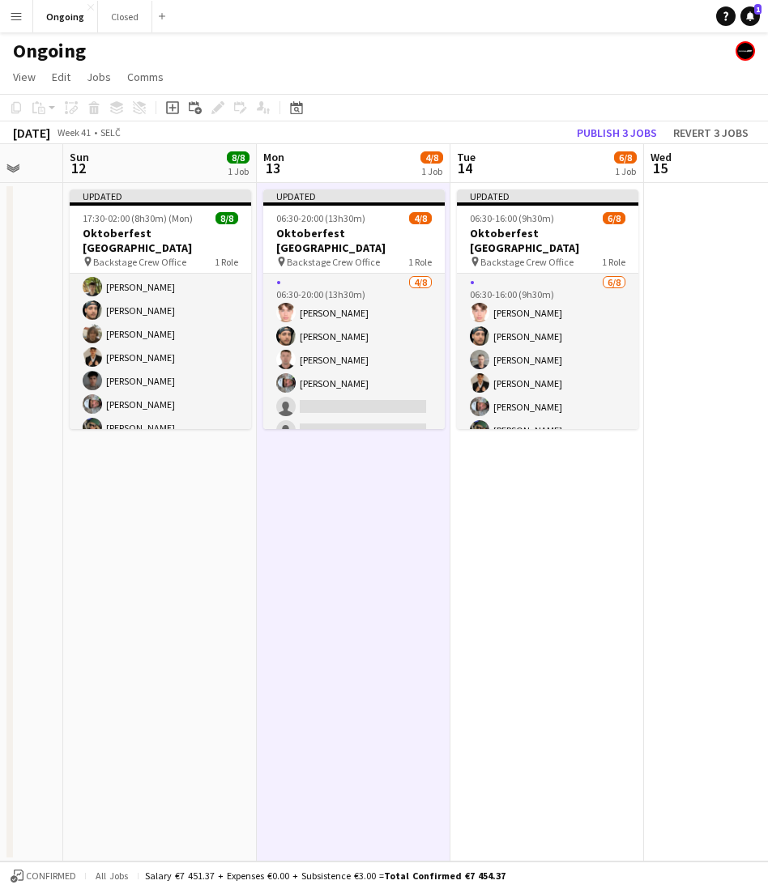
scroll to position [0, 570]
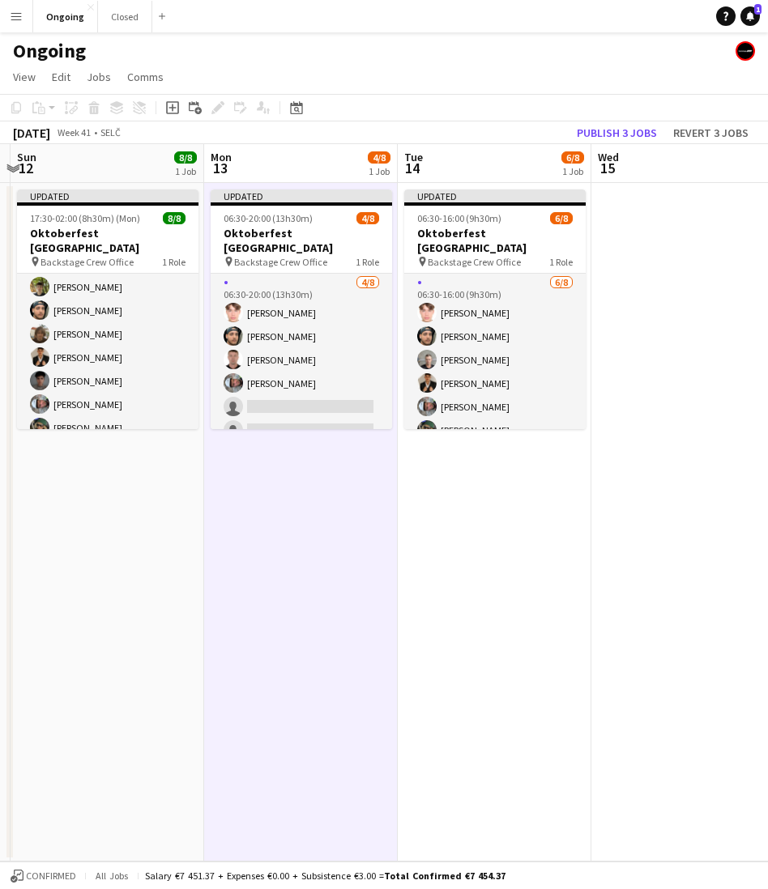
click at [672, 324] on app-date-cell at bounding box center [688, 522] width 194 height 679
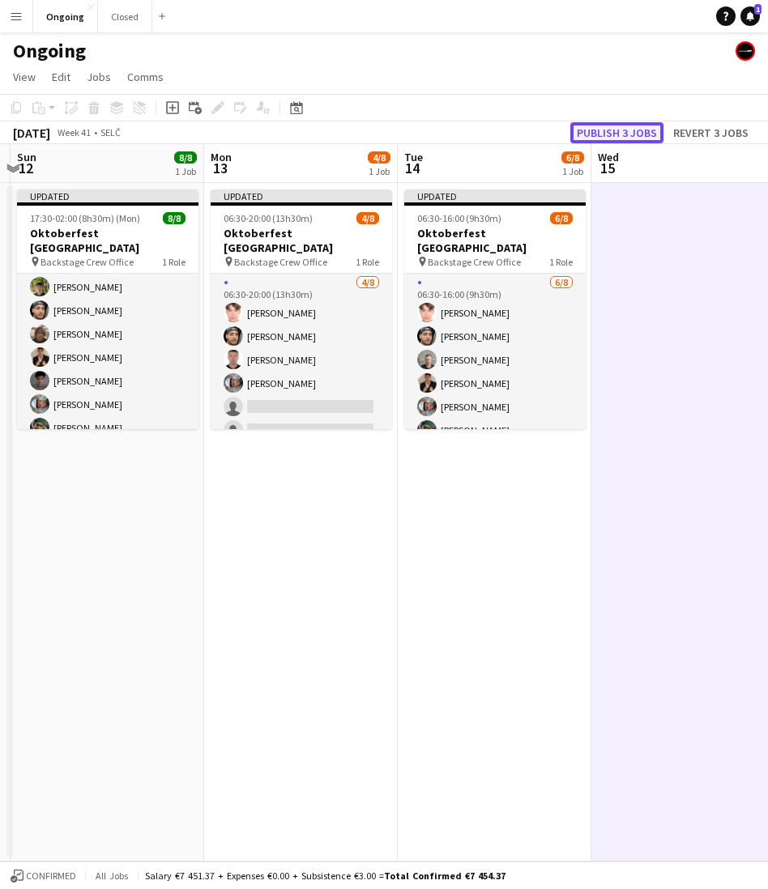
click at [628, 128] on button "Publish 3 jobs" at bounding box center [616, 132] width 93 height 21
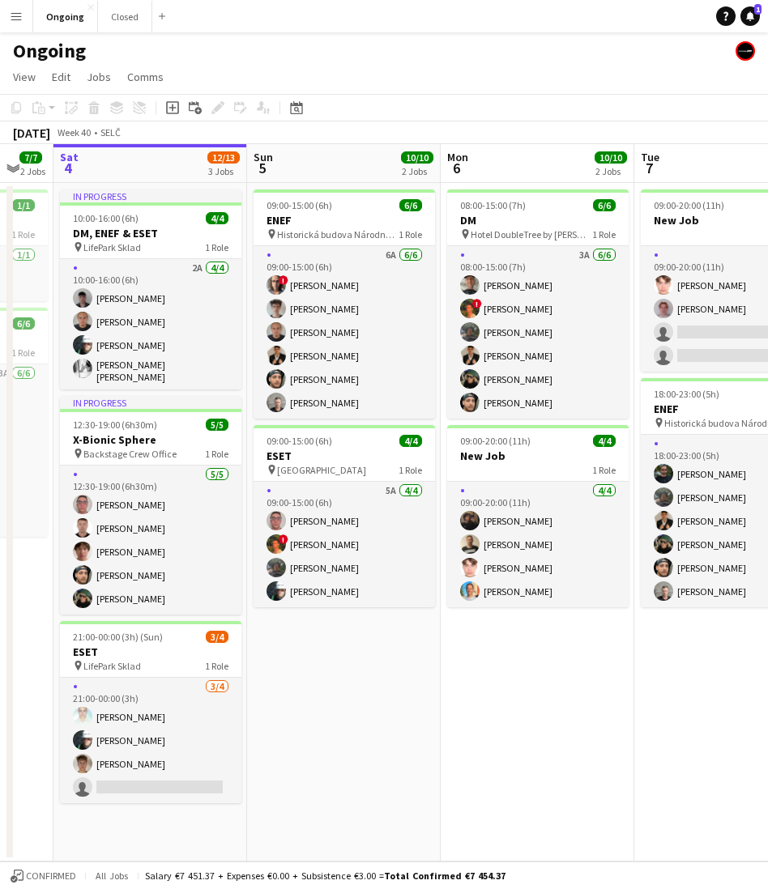
scroll to position [0, 578]
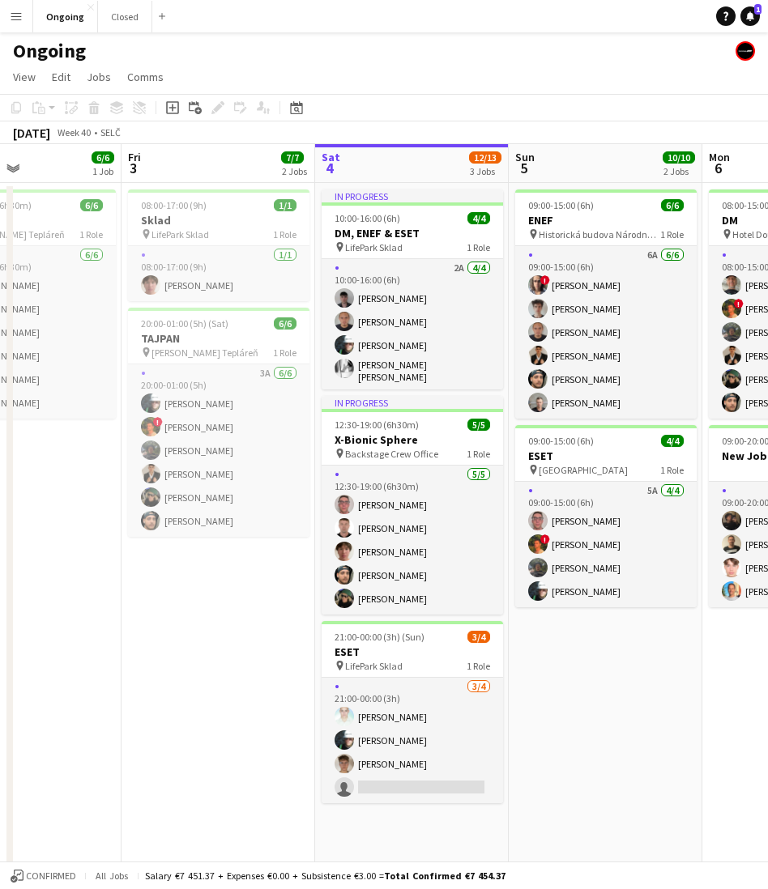
click at [242, 683] on app-date-cell "08:00-17:00 (9h) 1/1 Sklad pin LifePark Sklad 1 Role [DATE] 08:00-17:00 (9h) [P…" at bounding box center [218, 540] width 194 height 715
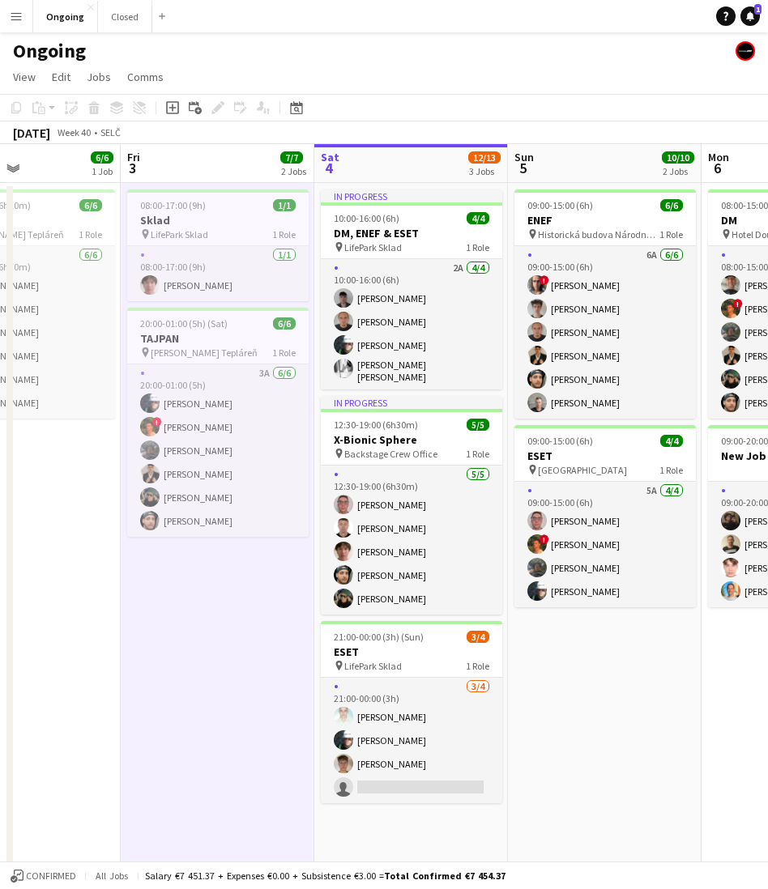
click at [228, 679] on app-date-cell "08:00-17:00 (9h) 1/1 Sklad pin LifePark Sklad 1 Role [DATE] 08:00-17:00 (9h) [P…" at bounding box center [218, 540] width 194 height 715
